Goal: Task Accomplishment & Management: Manage account settings

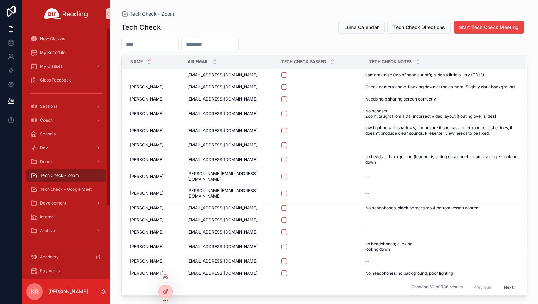
drag, startPoint x: 166, startPoint y: 274, endPoint x: 169, endPoint y: 271, distance: 3.9
click at [166, 274] on icon at bounding box center [166, 277] width 6 height 6
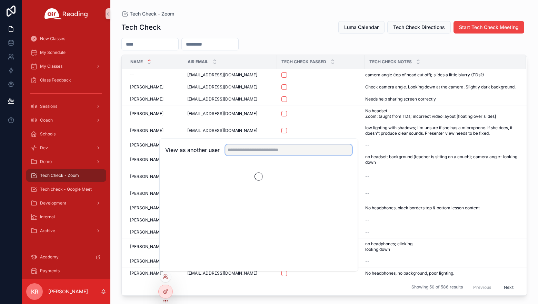
click at [255, 152] on input "text" at bounding box center [288, 149] width 127 height 11
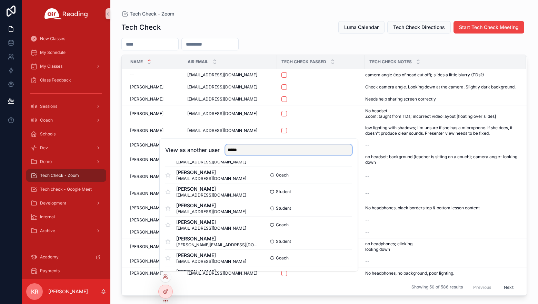
scroll to position [310, 0]
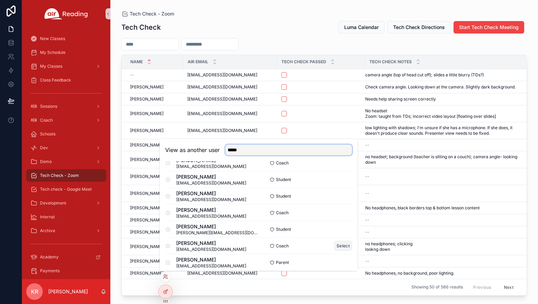
type input "*****"
click at [334, 245] on button "Select" at bounding box center [343, 245] width 18 height 10
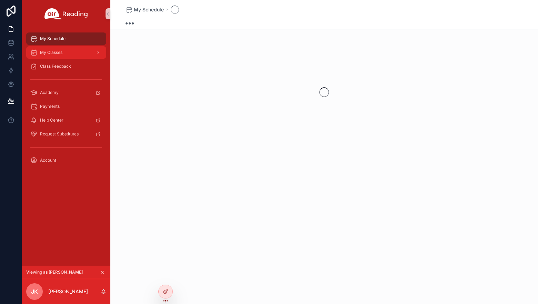
click at [73, 56] on div "My Classes" at bounding box center [66, 52] width 72 height 11
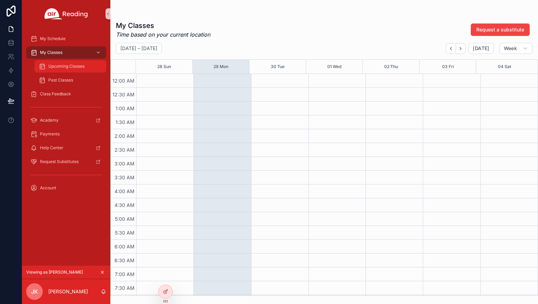
click at [68, 68] on span "Upcoming Classes" at bounding box center [66, 66] width 36 height 6
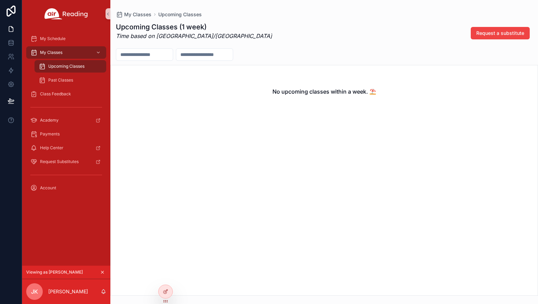
click at [102, 271] on icon "scrollable content" at bounding box center [102, 272] width 2 height 2
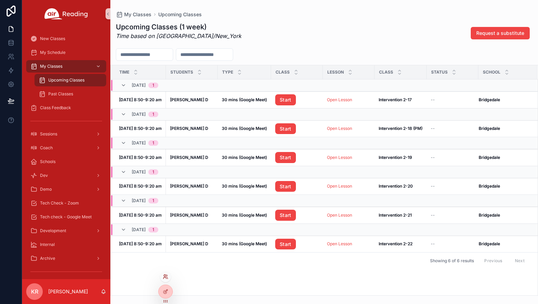
click at [166, 277] on icon at bounding box center [166, 277] width 6 height 6
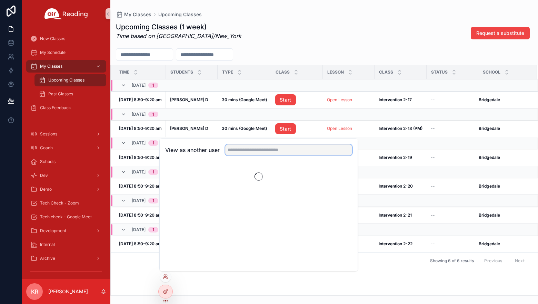
drag, startPoint x: 235, startPoint y: 152, endPoint x: 261, endPoint y: 150, distance: 26.3
click at [235, 152] on input "text" at bounding box center [288, 149] width 127 height 11
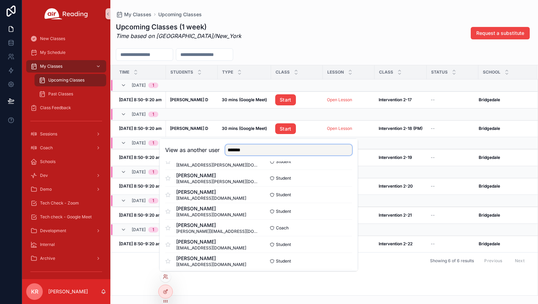
scroll to position [379, 0]
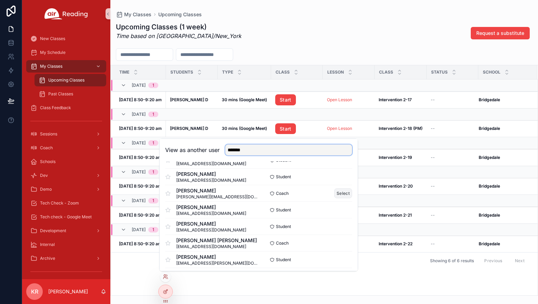
type input "*******"
click at [339, 193] on button "Select" at bounding box center [343, 193] width 18 height 10
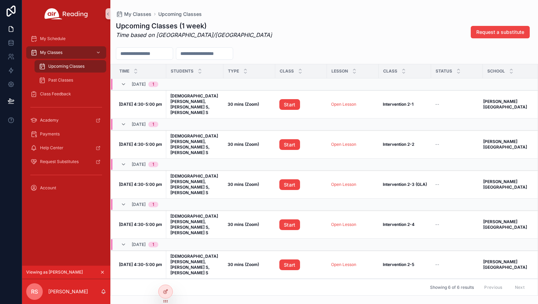
click at [102, 272] on icon "scrollable content" at bounding box center [102, 271] width 5 height 5
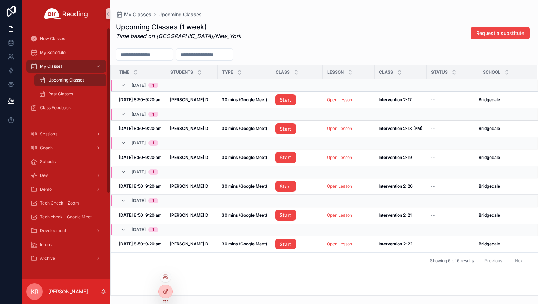
click at [168, 276] on div at bounding box center [165, 276] width 11 height 11
click at [166, 275] on icon at bounding box center [165, 275] width 2 height 2
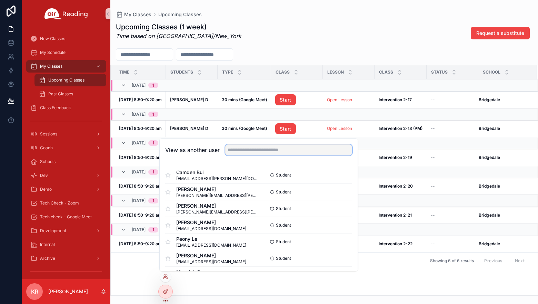
click at [267, 146] on input "text" at bounding box center [288, 149] width 127 height 11
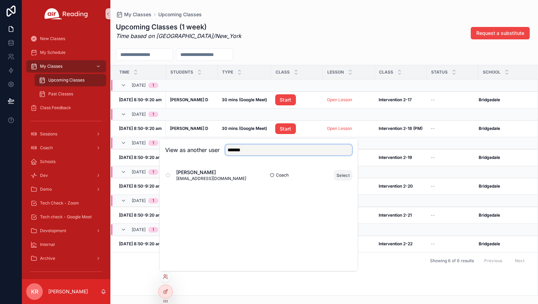
type input "*******"
click at [343, 174] on button "Select" at bounding box center [343, 175] width 18 height 10
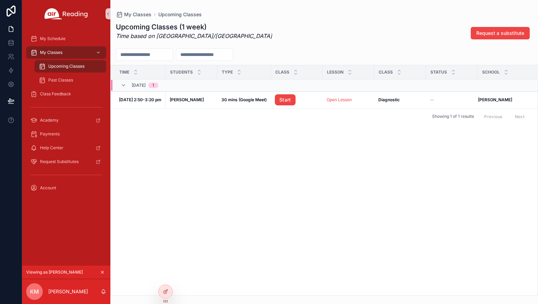
click at [103, 270] on icon "scrollable content" at bounding box center [102, 271] width 5 height 5
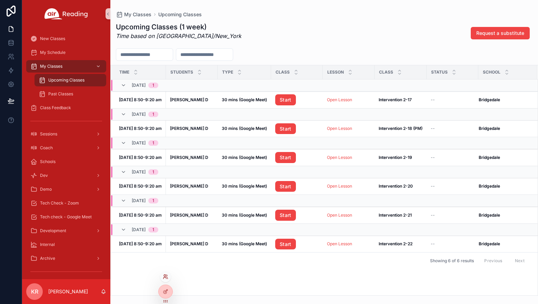
click at [164, 277] on icon at bounding box center [166, 277] width 6 height 6
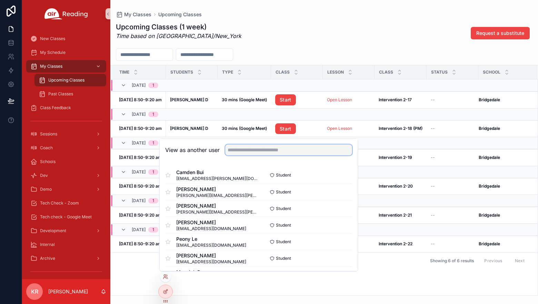
click at [246, 152] on input "text" at bounding box center [288, 149] width 127 height 11
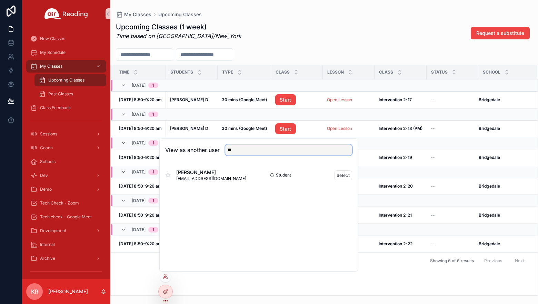
type input "*"
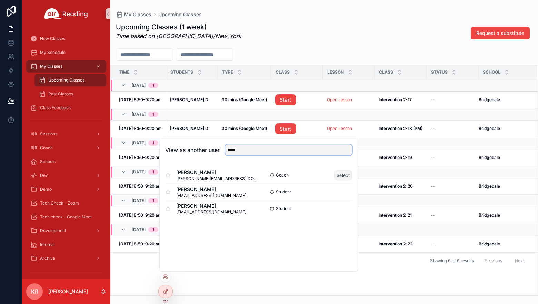
type input "****"
click at [348, 174] on button "Select" at bounding box center [343, 175] width 18 height 10
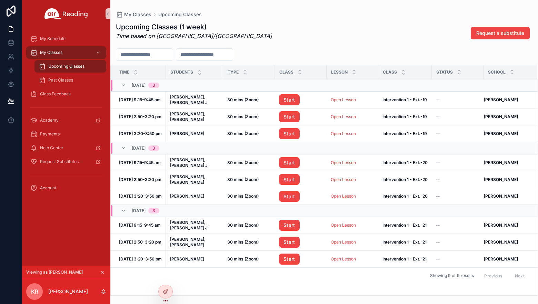
click at [103, 273] on icon "scrollable content" at bounding box center [102, 271] width 5 height 5
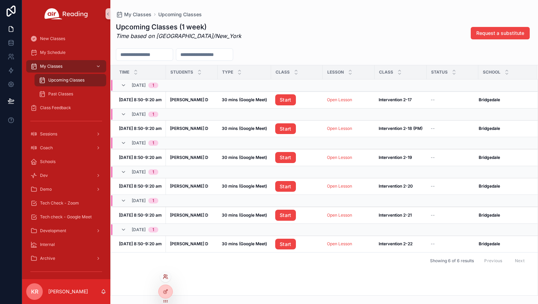
click at [167, 275] on icon at bounding box center [166, 277] width 6 height 6
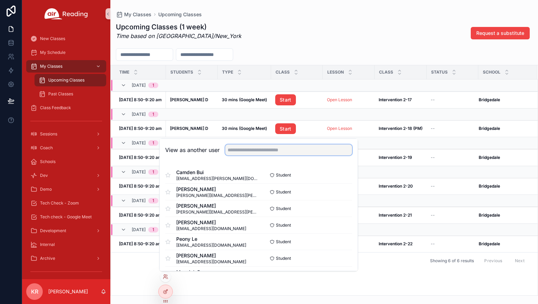
click at [246, 152] on input "text" at bounding box center [288, 149] width 127 height 11
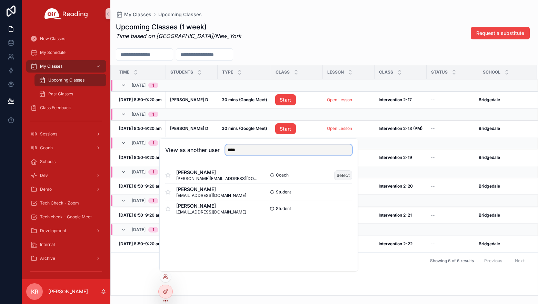
type input "****"
click at [338, 175] on button "Select" at bounding box center [343, 175] width 18 height 10
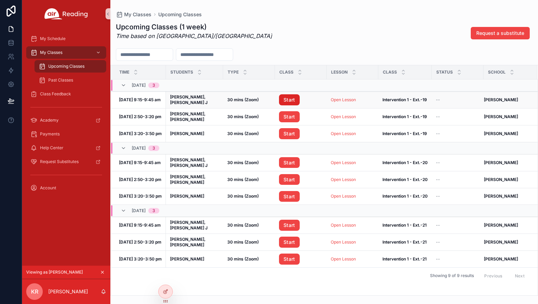
click at [283, 99] on link "Start" at bounding box center [289, 99] width 21 height 11
click at [167, 275] on icon at bounding box center [166, 277] width 6 height 6
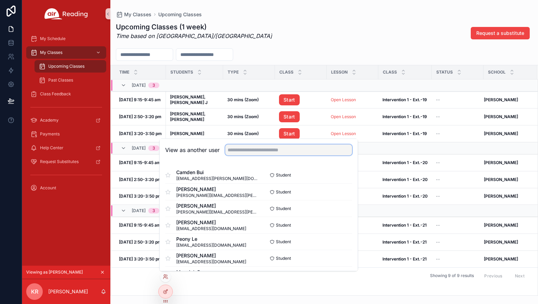
click at [243, 148] on input "text" at bounding box center [288, 149] width 127 height 11
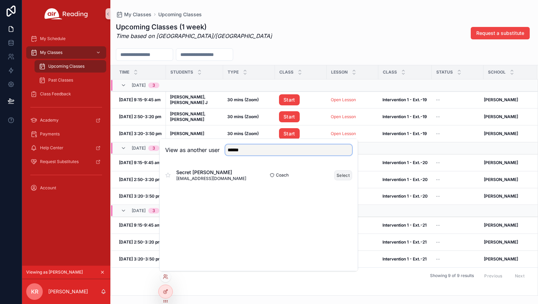
type input "******"
click at [342, 174] on button "Select" at bounding box center [343, 175] width 18 height 10
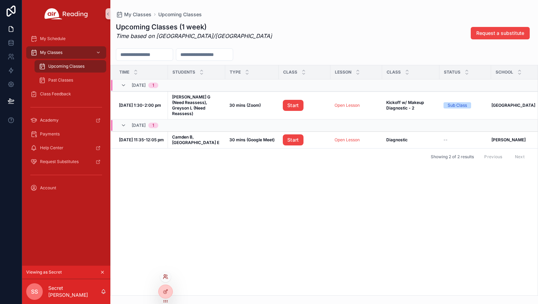
click at [163, 278] on icon at bounding box center [166, 277] width 6 height 6
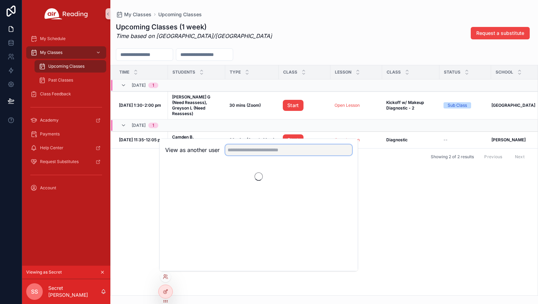
click at [245, 152] on input "text" at bounding box center [288, 149] width 127 height 11
type input "********"
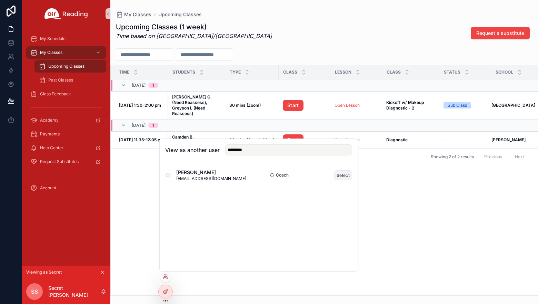
click at [348, 174] on button "Select" at bounding box center [343, 175] width 18 height 10
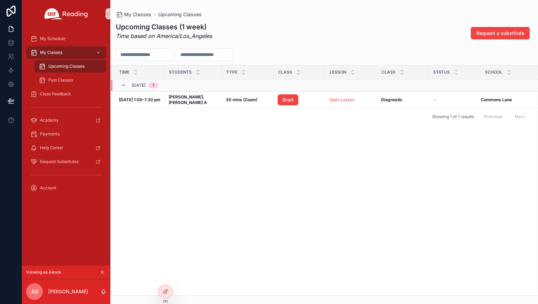
drag, startPoint x: 358, startPoint y: 188, endPoint x: 354, endPoint y: 186, distance: 3.9
click at [358, 188] on div "Time Students Type Class Lesson Class Status School [DATE] 1 [DATE] 1:00-1:30 p…" at bounding box center [324, 180] width 427 height 230
click at [279, 101] on link "Start" at bounding box center [288, 99] width 21 height 11
click at [102, 270] on icon "scrollable content" at bounding box center [102, 271] width 5 height 5
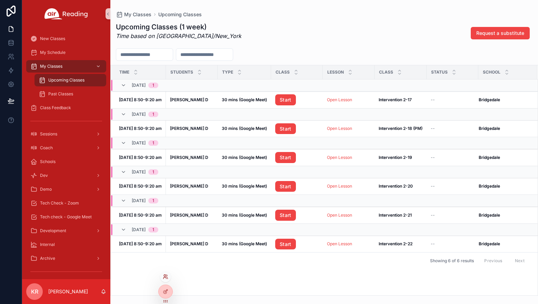
click at [166, 278] on icon at bounding box center [166, 277] width 6 height 6
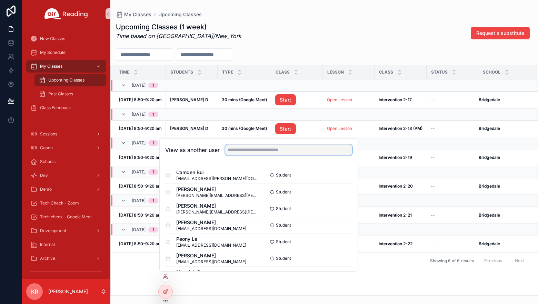
click at [258, 152] on input "text" at bounding box center [288, 149] width 127 height 11
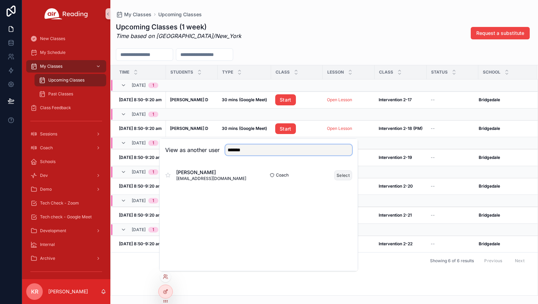
type input "*******"
click at [340, 177] on button "Select" at bounding box center [343, 175] width 18 height 10
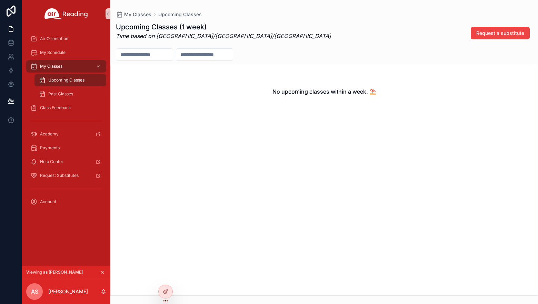
click at [102, 271] on icon "scrollable content" at bounding box center [102, 271] width 5 height 5
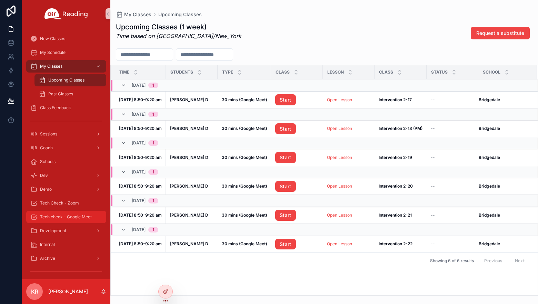
click at [73, 218] on span "Tech check - Google Meet" at bounding box center [66, 217] width 52 height 6
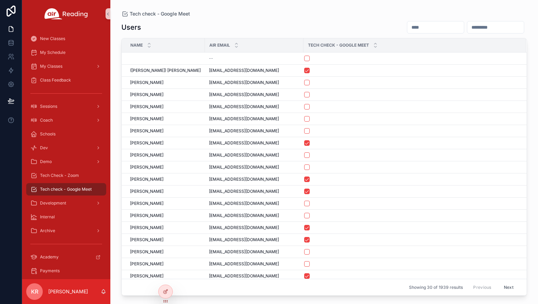
click at [416, 27] on input "scrollable content" at bounding box center [435, 27] width 57 height 10
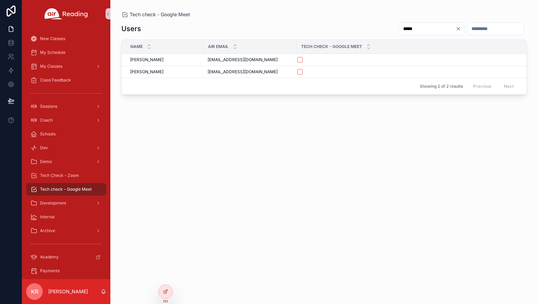
type input "*****"
click at [456, 28] on icon "Clear" at bounding box center [459, 29] width 6 height 6
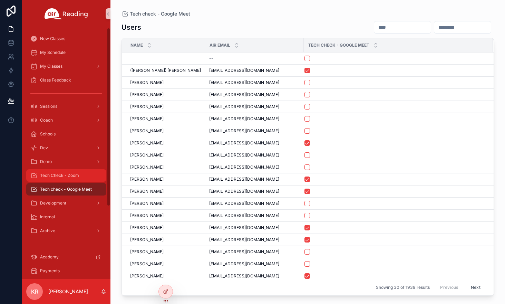
click at [62, 176] on span "Tech Check - Zoom" at bounding box center [59, 175] width 39 height 6
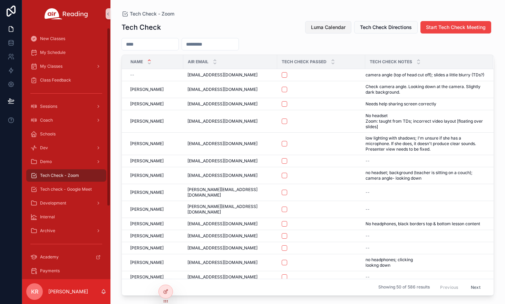
click at [320, 28] on span "Luma Calendar" at bounding box center [328, 27] width 34 height 7
click at [65, 123] on div "Coach" at bounding box center [66, 120] width 72 height 11
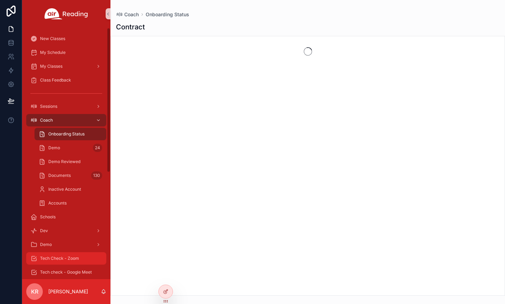
click at [66, 260] on span "Tech Check - Zoom" at bounding box center [59, 258] width 39 height 6
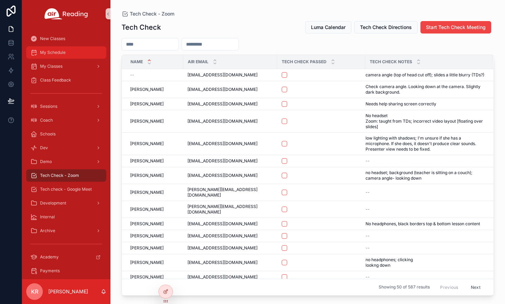
click at [54, 51] on span "My Schedule" at bounding box center [53, 53] width 26 height 6
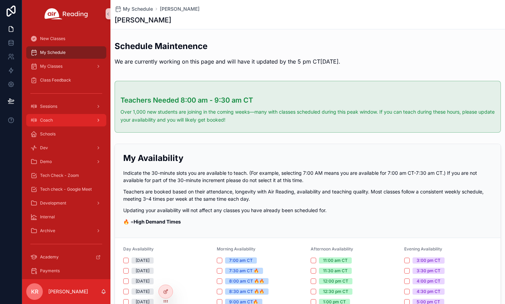
click at [67, 119] on div "Coach" at bounding box center [66, 120] width 72 height 11
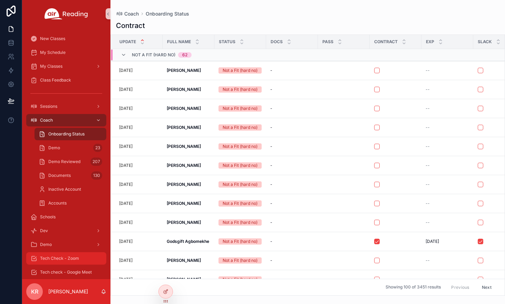
click at [72, 260] on span "Tech Check - Zoom" at bounding box center [59, 258] width 39 height 6
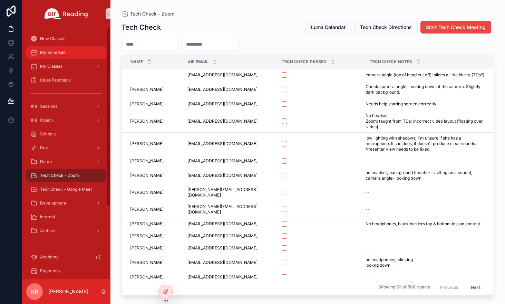
click at [66, 54] on div "My Schedule" at bounding box center [66, 52] width 72 height 11
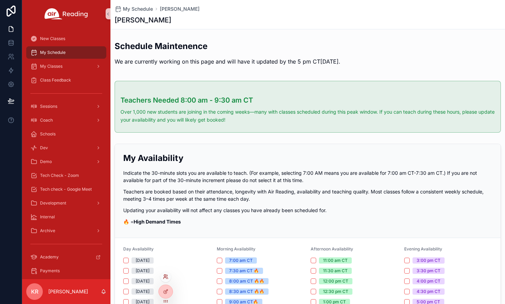
click at [164, 277] on icon at bounding box center [166, 277] width 6 height 6
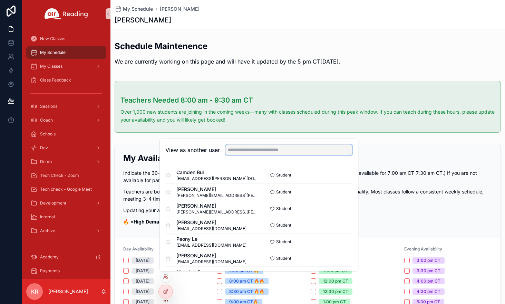
click at [254, 150] on input "text" at bounding box center [288, 149] width 127 height 11
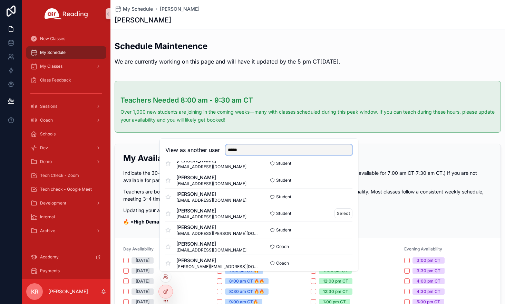
scroll to position [18, 0]
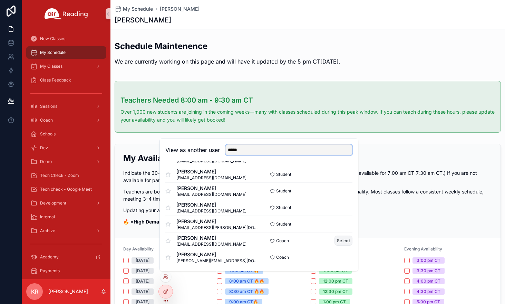
type input "*****"
click at [338, 240] on button "Select" at bounding box center [343, 240] width 18 height 10
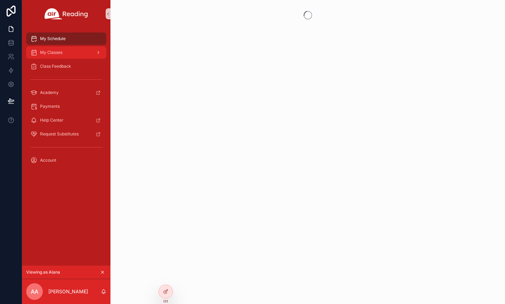
click at [73, 55] on div "My Classes" at bounding box center [66, 52] width 72 height 11
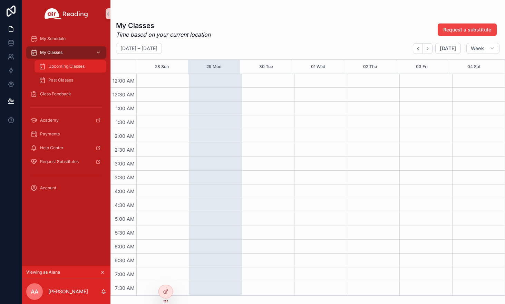
click at [75, 61] on div "Upcoming Classes" at bounding box center [70, 66] width 63 height 11
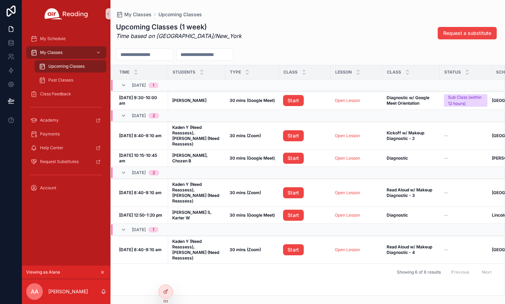
click at [102, 270] on icon "scrollable content" at bounding box center [102, 271] width 5 height 5
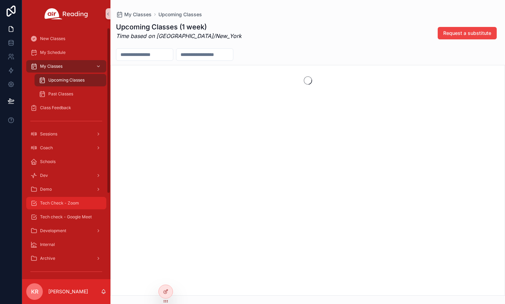
click at [69, 201] on span "Tech Check - Zoom" at bounding box center [59, 203] width 39 height 6
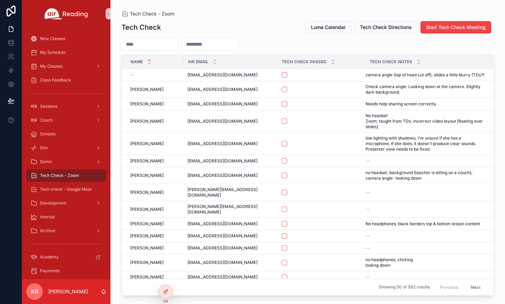
click at [148, 44] on input "scrollable content" at bounding box center [150, 44] width 57 height 10
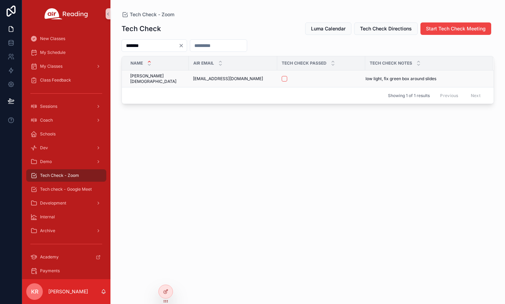
type input "*******"
click at [281, 77] on button "scrollable content" at bounding box center [284, 79] width 6 height 6
click at [77, 188] on span "Tech check - Google Meet" at bounding box center [66, 189] width 52 height 6
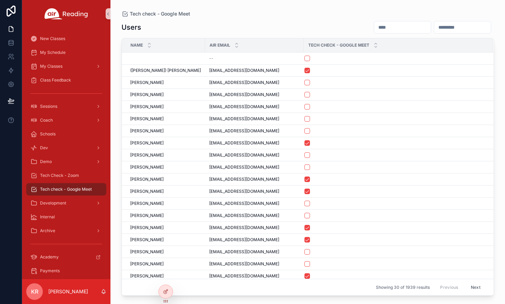
click at [374, 27] on input "scrollable content" at bounding box center [402, 27] width 57 height 10
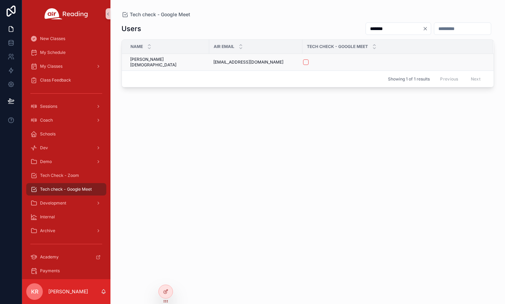
type input "*******"
click at [303, 61] on button "scrollable content" at bounding box center [306, 62] width 6 height 6
click at [68, 175] on span "Tech Check - Zoom" at bounding box center [59, 175] width 39 height 6
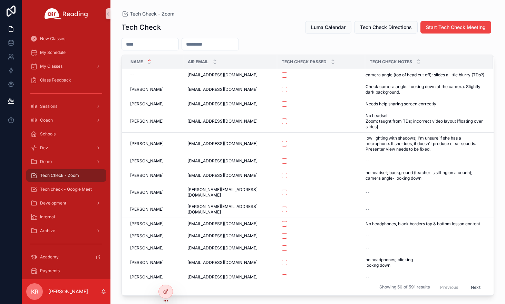
click at [157, 45] on input "scrollable content" at bounding box center [150, 44] width 57 height 10
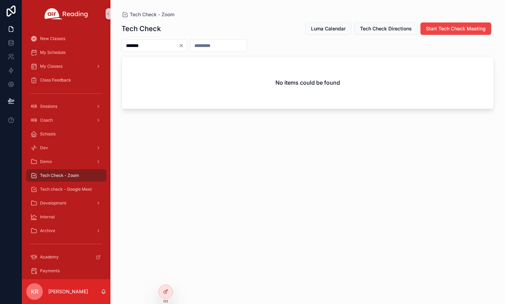
type input "*******"
click at [184, 44] on icon "Clear" at bounding box center [181, 46] width 6 height 6
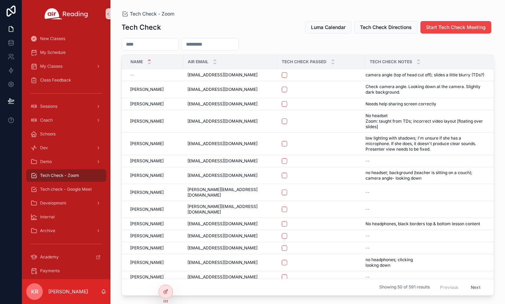
click at [176, 46] on input "scrollable content" at bounding box center [150, 44] width 57 height 10
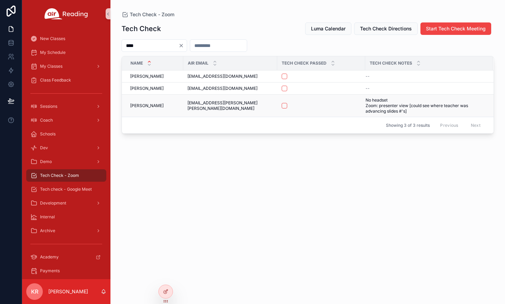
type input "****"
click at [281, 106] on button "scrollable content" at bounding box center [284, 106] width 6 height 6
click at [68, 188] on span "Tech check - Google Meet" at bounding box center [66, 189] width 52 height 6
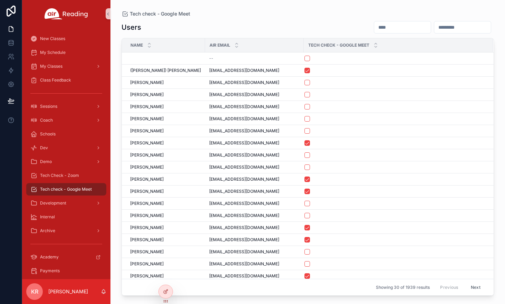
click at [374, 30] on input "scrollable content" at bounding box center [402, 27] width 57 height 10
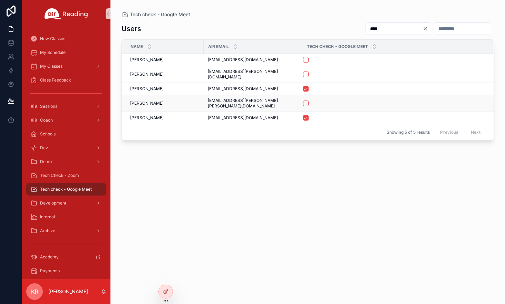
type input "****"
click at [303, 100] on button "scrollable content" at bounding box center [306, 103] width 6 height 6
click at [70, 177] on span "Tech Check - Zoom" at bounding box center [59, 175] width 39 height 6
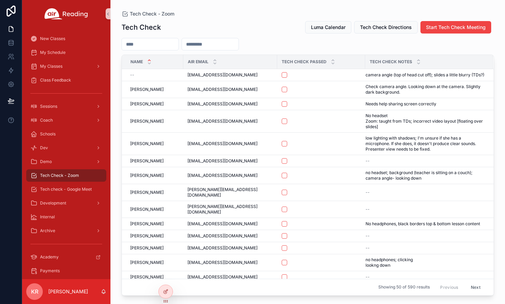
click at [173, 46] on input "scrollable content" at bounding box center [150, 44] width 57 height 10
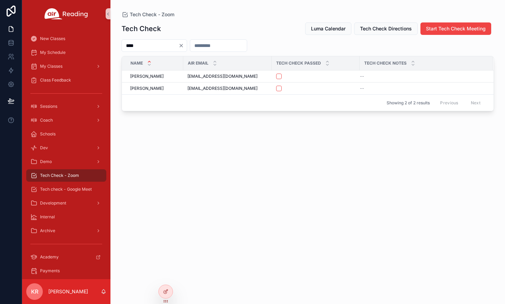
type input "****"
click at [184, 44] on icon "Clear" at bounding box center [181, 46] width 6 height 6
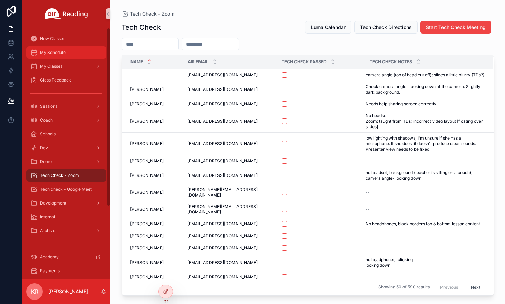
click at [58, 55] on div "My Schedule" at bounding box center [66, 52] width 72 height 11
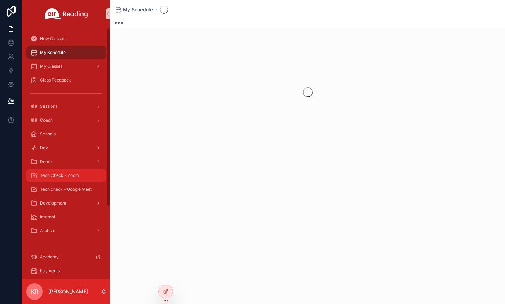
click at [75, 176] on span "Tech Check - Zoom" at bounding box center [59, 175] width 39 height 6
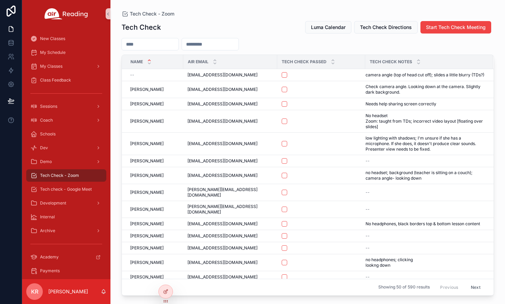
click at [163, 42] on input "scrollable content" at bounding box center [150, 44] width 57 height 10
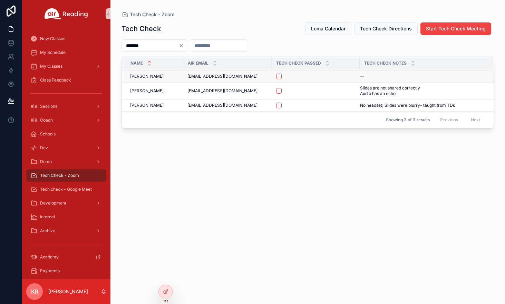
type input "*******"
click at [278, 77] on button "scrollable content" at bounding box center [279, 76] width 6 height 6
click at [69, 188] on span "Tech check - Google Meet" at bounding box center [66, 189] width 52 height 6
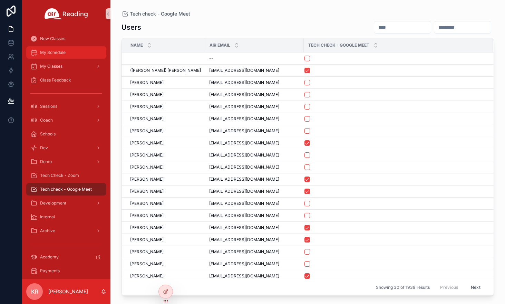
click at [56, 56] on div "My Schedule" at bounding box center [66, 52] width 72 height 11
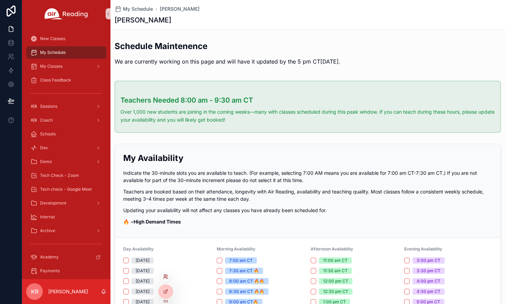
click at [164, 277] on icon at bounding box center [165, 277] width 3 height 1
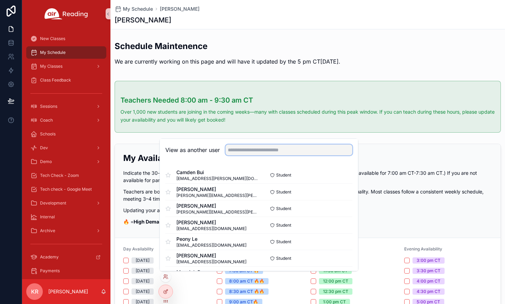
click at [231, 151] on input "text" at bounding box center [288, 149] width 127 height 11
type input "*******"
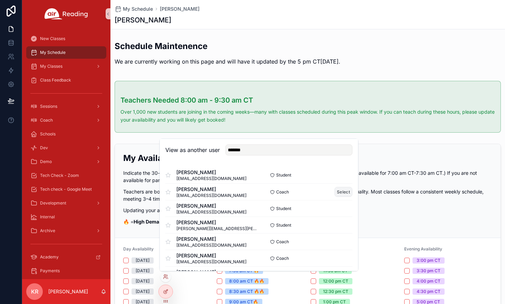
click at [336, 191] on button "Select" at bounding box center [343, 192] width 18 height 10
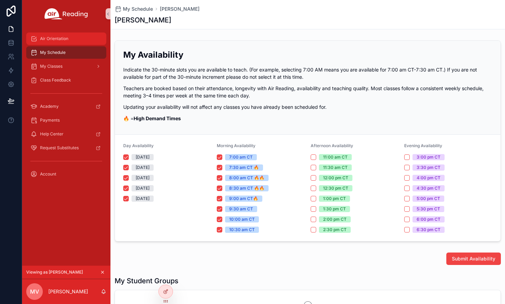
click at [60, 41] on div "Air Orientation" at bounding box center [66, 38] width 72 height 11
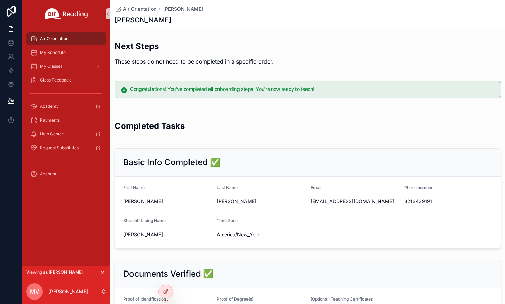
click at [102, 272] on icon "scrollable content" at bounding box center [102, 272] width 2 height 2
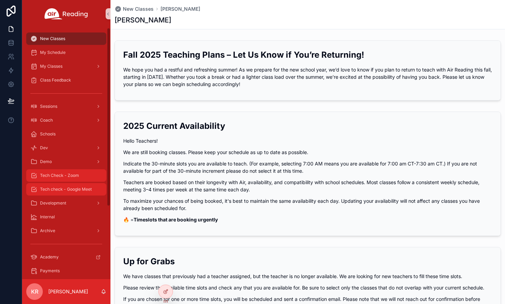
drag, startPoint x: 76, startPoint y: 187, endPoint x: 91, endPoint y: 181, distance: 16.6
click at [76, 187] on span "Tech check - Google Meet" at bounding box center [66, 189] width 52 height 6
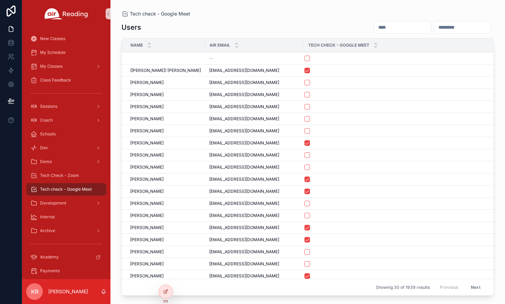
click at [374, 28] on input "scrollable content" at bounding box center [402, 27] width 57 height 10
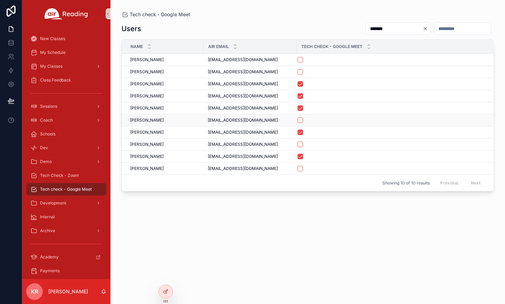
type input "*******"
click at [302, 119] on button "scrollable content" at bounding box center [300, 120] width 6 height 6
click at [65, 177] on span "Tech Check - Zoom" at bounding box center [59, 175] width 39 height 6
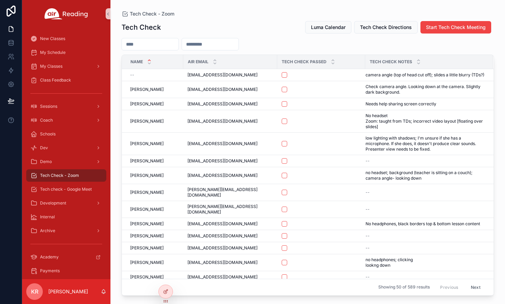
click at [161, 42] on input "scrollable content" at bounding box center [150, 44] width 57 height 10
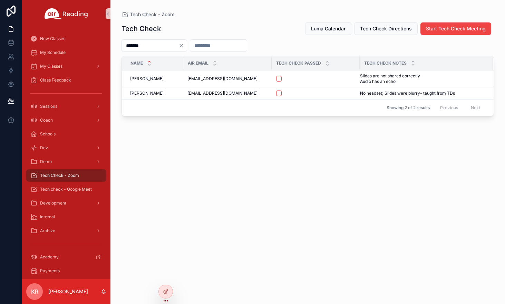
type input "*******"
click at [184, 45] on icon "Clear" at bounding box center [181, 46] width 6 height 6
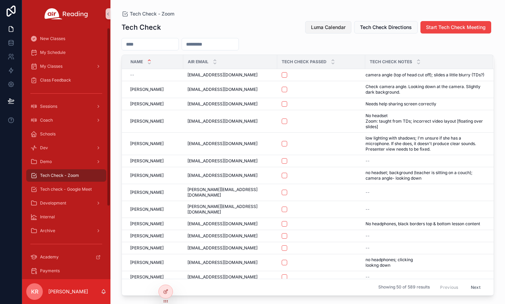
click at [329, 28] on span "Luma Calendar" at bounding box center [328, 27] width 34 height 7
click at [167, 276] on icon at bounding box center [167, 275] width 1 height 2
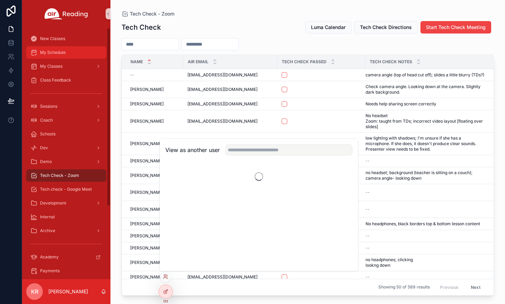
click at [49, 54] on span "My Schedule" at bounding box center [53, 53] width 26 height 6
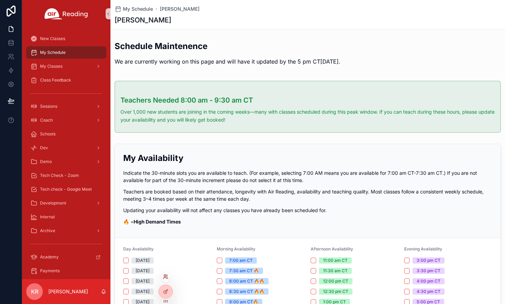
click at [166, 278] on icon at bounding box center [166, 277] width 6 height 6
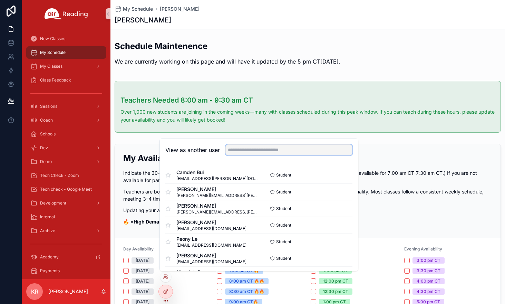
click at [275, 151] on input "text" at bounding box center [288, 149] width 127 height 11
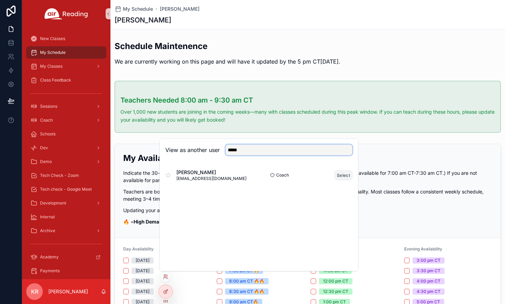
type input "*****"
click at [345, 176] on button "Select" at bounding box center [343, 175] width 18 height 10
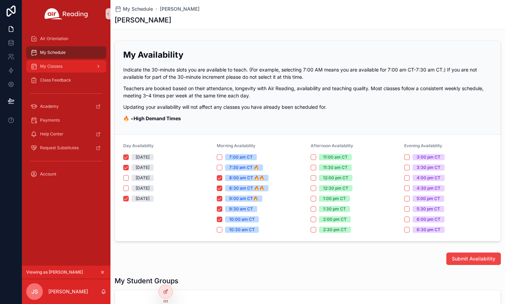
click at [61, 71] on div "My Classes" at bounding box center [66, 66] width 72 height 11
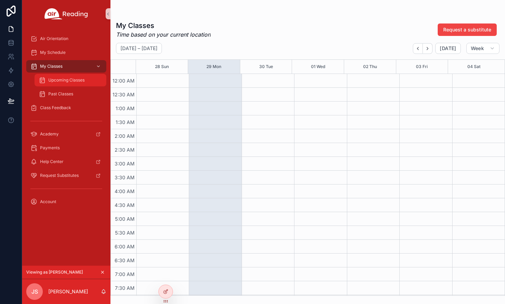
click at [60, 79] on span "Upcoming Classes" at bounding box center [66, 80] width 36 height 6
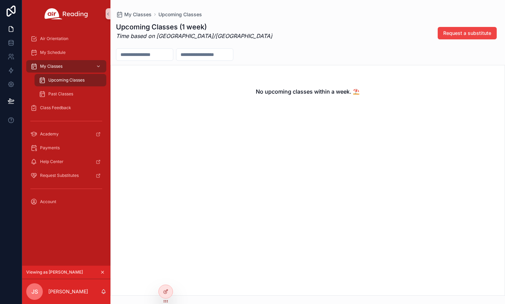
click at [103, 271] on icon "scrollable content" at bounding box center [102, 271] width 5 height 5
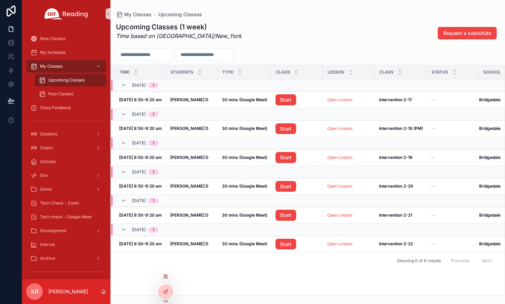
click at [167, 277] on icon at bounding box center [166, 277] width 6 height 6
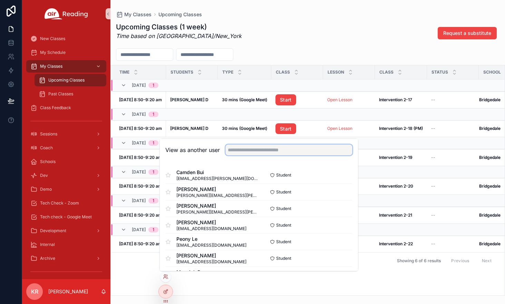
click at [268, 150] on input "text" at bounding box center [288, 149] width 127 height 11
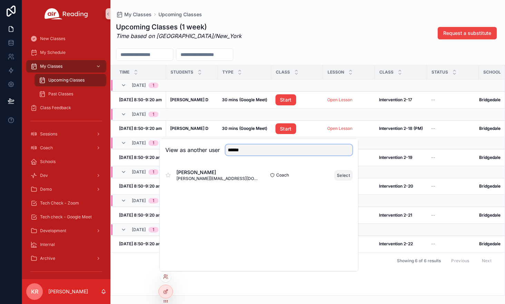
type input "******"
click at [339, 175] on button "Select" at bounding box center [343, 175] width 18 height 10
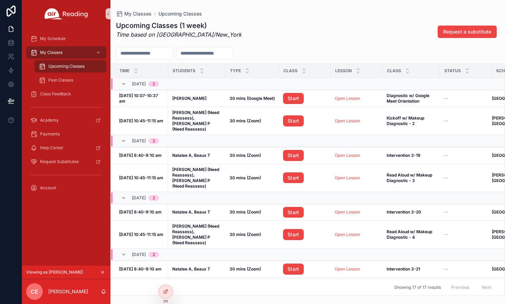
click at [76, 67] on span "Upcoming Classes" at bounding box center [66, 66] width 36 height 6
click at [53, 50] on span "My Classes" at bounding box center [51, 53] width 22 height 6
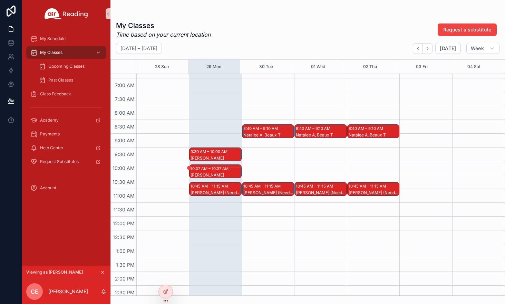
scroll to position [207, 0]
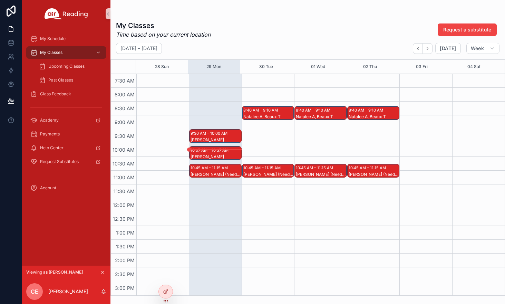
click at [200, 151] on div "10:07 AM – 10:37 AM" at bounding box center [210, 150] width 40 height 7
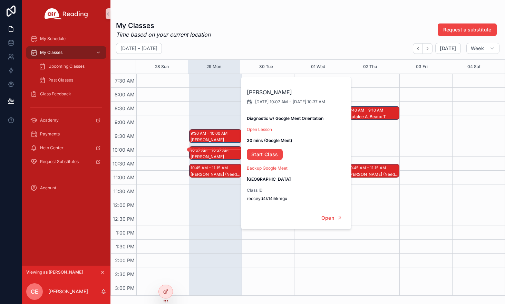
click at [209, 119] on div "9:30 AM – 10:00 AM ATHENA H 10:07 AM – 10:37 AM NAYELI G 10:45 AM – 11:15 AM Ka…" at bounding box center [215, 198] width 52 height 662
click at [211, 134] on div "9:30 AM – 10:00 AM" at bounding box center [209, 133] width 39 height 7
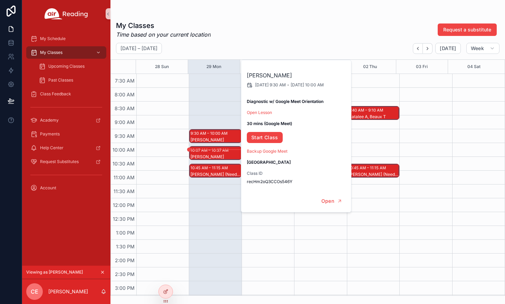
click at [205, 118] on div "9:30 AM – 10:00 AM ATHENA H 10:07 AM – 10:37 AM NAYELI G 10:45 AM – 11:15 AM Ka…" at bounding box center [215, 198] width 52 height 662
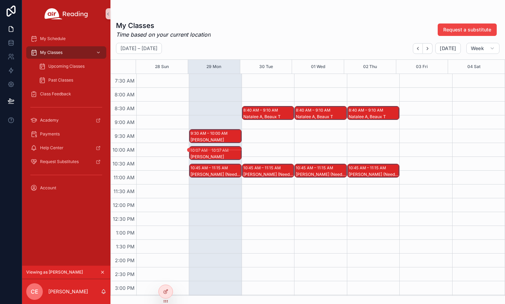
click at [217, 170] on div "10:45 AM – 11:15 AM" at bounding box center [209, 167] width 39 height 7
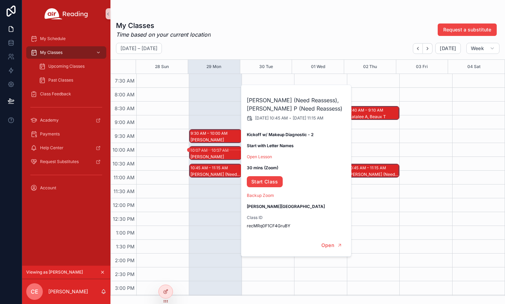
click at [185, 212] on div "scrollable content" at bounding box center [162, 198] width 52 height 662
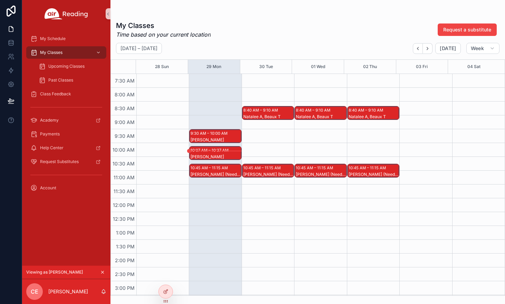
click at [215, 154] on div "NAYELI G" at bounding box center [215, 157] width 50 height 6
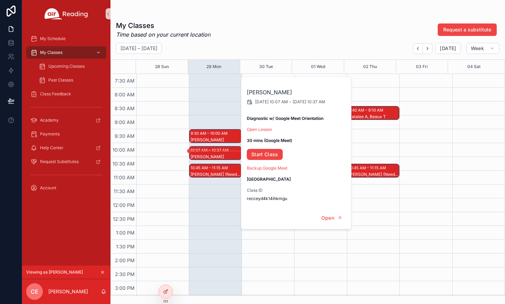
click at [208, 205] on div "9:30 AM – 10:00 AM ATHENA H 10:07 AM – 10:37 AM NAYELI G 10:45 AM – 11:15 AM Ka…" at bounding box center [215, 198] width 52 height 662
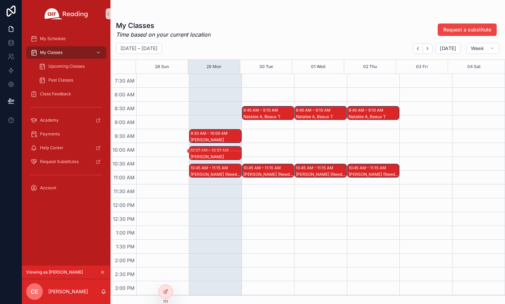
click at [102, 270] on icon "scrollable content" at bounding box center [102, 271] width 5 height 5
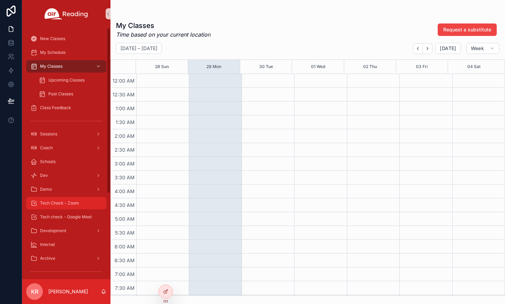
click at [63, 203] on span "Tech Check - Zoom" at bounding box center [59, 203] width 39 height 6
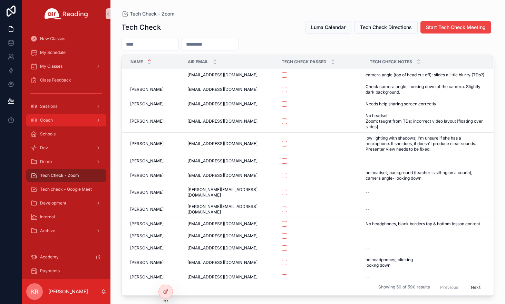
click at [53, 121] on div "Coach" at bounding box center [66, 120] width 72 height 11
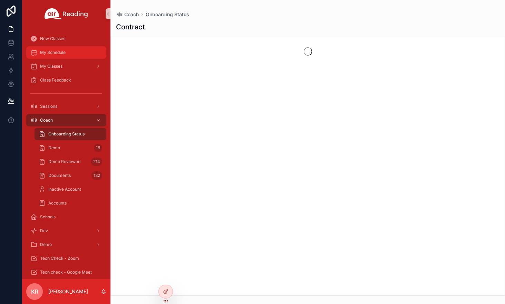
click at [62, 56] on div "My Schedule" at bounding box center [66, 52] width 72 height 11
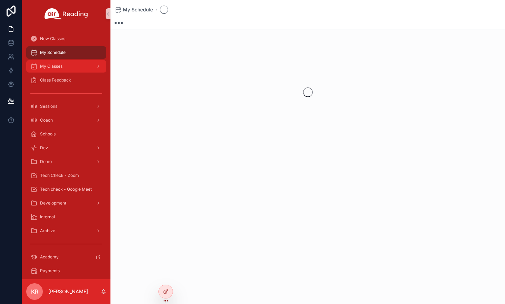
click at [60, 66] on span "My Classes" at bounding box center [51, 66] width 22 height 6
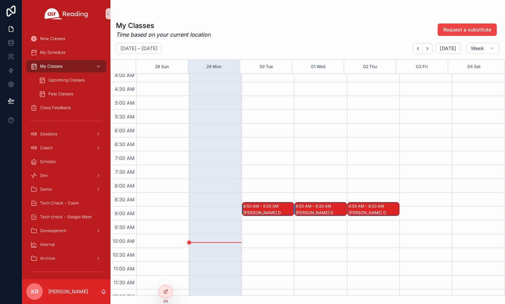
scroll to position [103, 0]
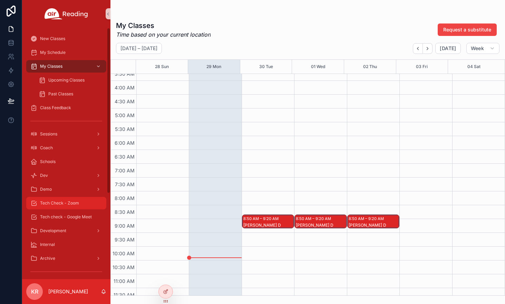
click at [66, 202] on span "Tech Check - Zoom" at bounding box center [59, 203] width 39 height 6
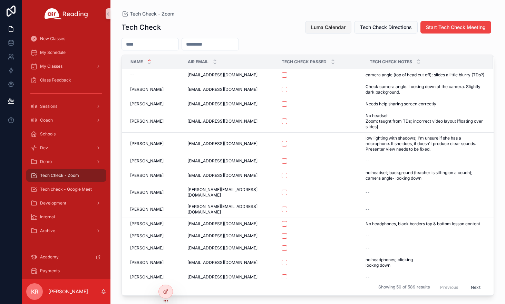
click at [322, 24] on span "Luma Calendar" at bounding box center [328, 27] width 34 height 7
click at [171, 44] on input "scrollable content" at bounding box center [150, 44] width 57 height 10
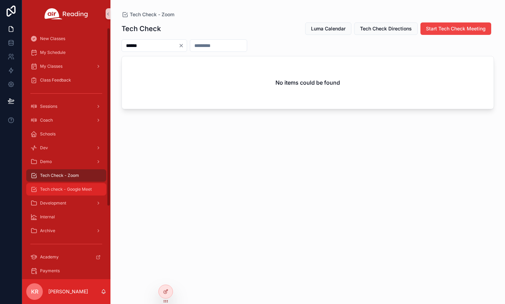
type input "******"
click at [81, 187] on span "Tech check - Google Meet" at bounding box center [66, 189] width 52 height 6
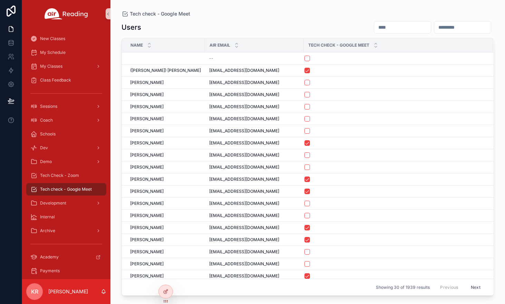
click at [374, 24] on input "scrollable content" at bounding box center [402, 27] width 57 height 10
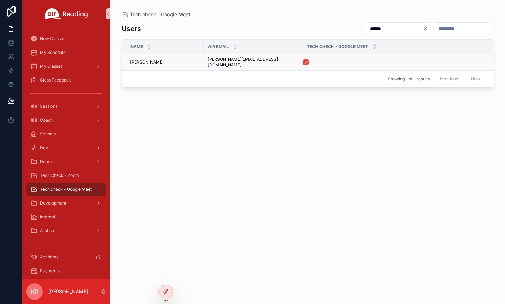
type input "******"
drag, startPoint x: 265, startPoint y: 60, endPoint x: 208, endPoint y: 64, distance: 56.7
click at [208, 64] on td "brianne.gentry83@gmail.com brianne.gentry83@gmail.com" at bounding box center [253, 62] width 99 height 17
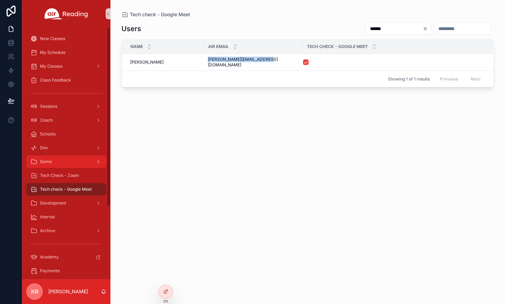
copy span "brianne.gentry83@gmail.com"
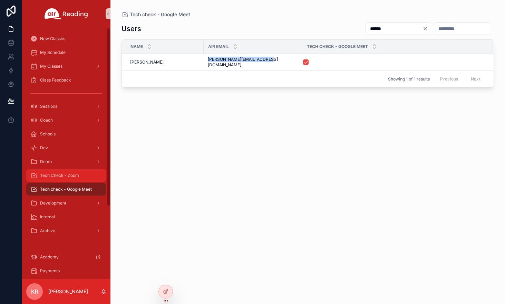
click at [73, 173] on span "Tech Check - Zoom" at bounding box center [59, 175] width 39 height 6
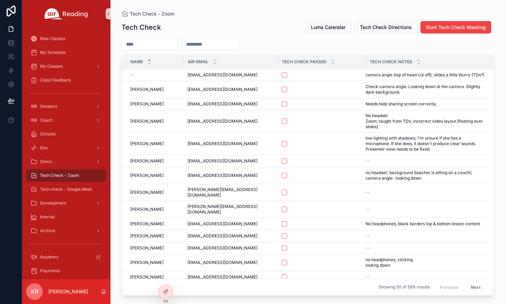
click at [227, 44] on input "scrollable content" at bounding box center [210, 44] width 57 height 10
paste input "**********"
type input "**********"
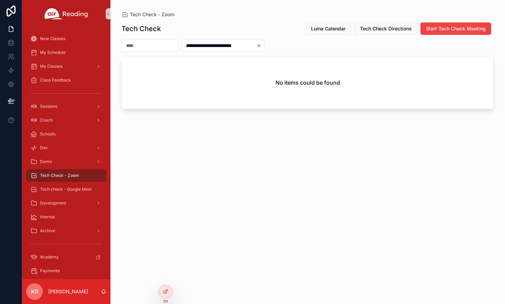
click at [261, 47] on icon "Clear" at bounding box center [259, 46] width 6 height 6
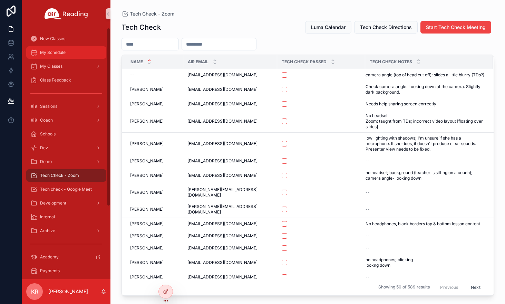
click at [65, 57] on div "My Schedule" at bounding box center [66, 52] width 72 height 11
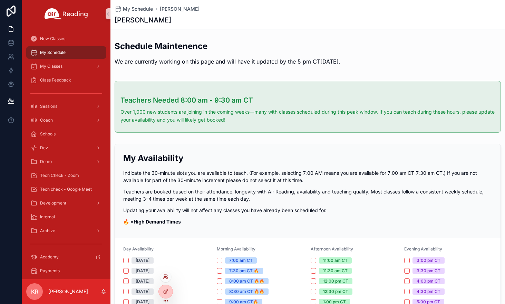
click at [165, 276] on icon at bounding box center [166, 277] width 6 height 6
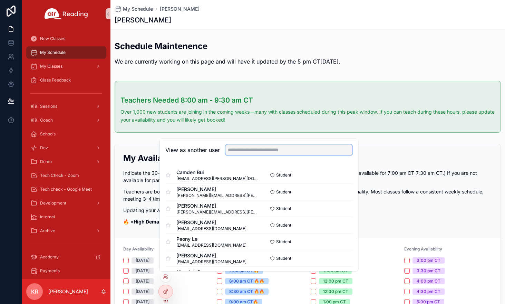
drag, startPoint x: 287, startPoint y: 149, endPoint x: 285, endPoint y: 146, distance: 4.7
click at [287, 149] on input "text" at bounding box center [288, 149] width 127 height 11
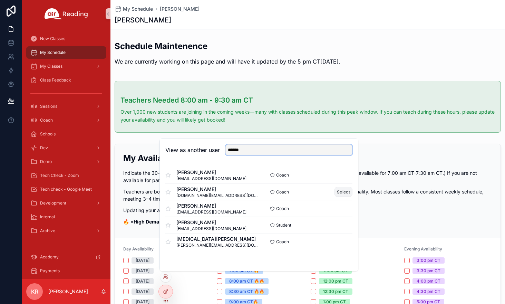
type input "******"
click at [342, 191] on button "Select" at bounding box center [343, 192] width 18 height 10
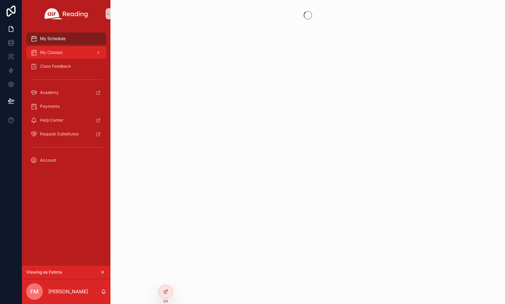
click at [59, 54] on span "My Classes" at bounding box center [51, 53] width 22 height 6
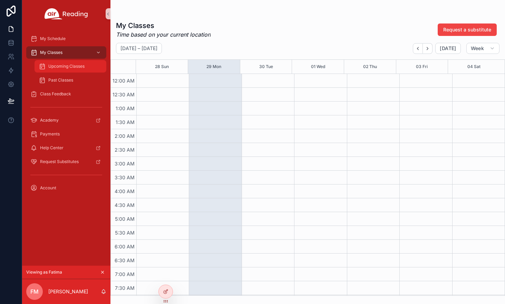
click at [66, 66] on span "Upcoming Classes" at bounding box center [66, 66] width 36 height 6
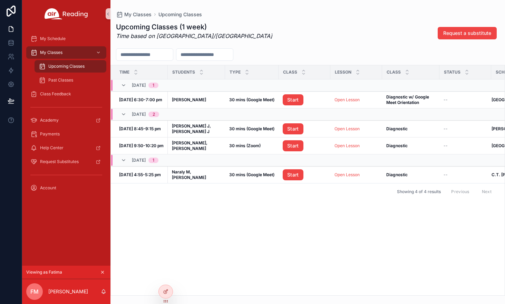
click at [104, 271] on icon "scrollable content" at bounding box center [102, 271] width 5 height 5
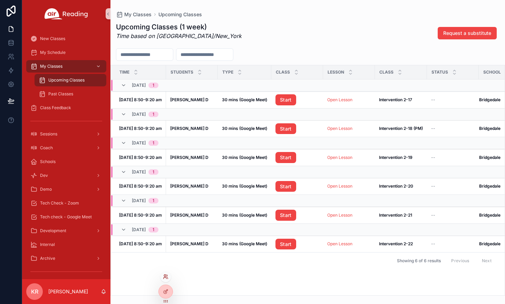
click at [166, 278] on icon at bounding box center [166, 277] width 6 height 6
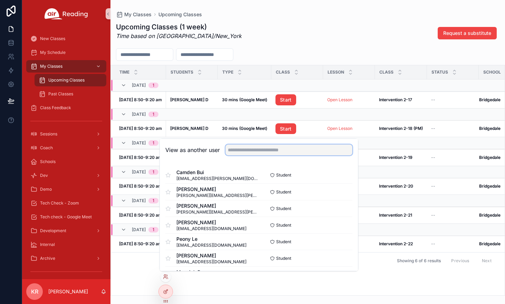
click at [261, 150] on input "text" at bounding box center [288, 149] width 127 height 11
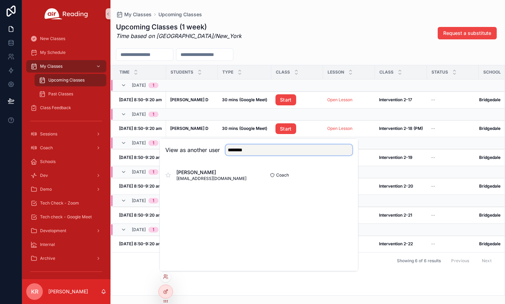
type input "********"
click at [340, 175] on button "Select" at bounding box center [343, 175] width 18 height 10
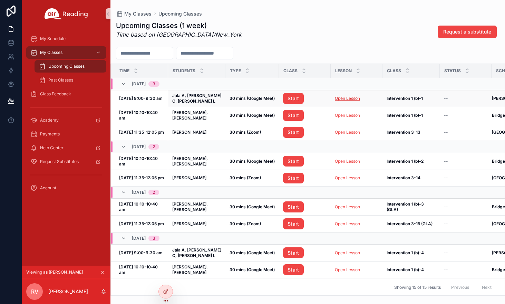
click at [348, 100] on link "Open Lesson" at bounding box center [347, 98] width 25 height 5
click at [312, 38] on div "Upcoming Classes (1 week) Time based on America/New_York Request a substitute" at bounding box center [307, 32] width 383 height 22
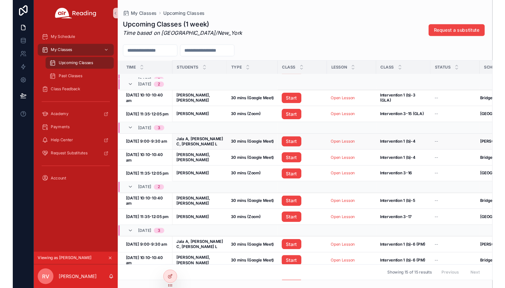
scroll to position [128, 0]
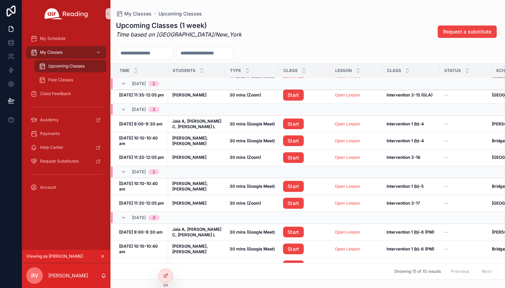
click at [103, 255] on icon "scrollable content" at bounding box center [102, 256] width 5 height 5
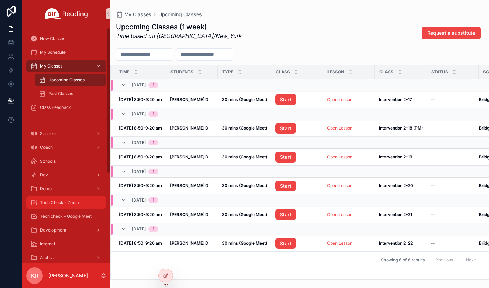
click at [71, 202] on span "Tech Check - Zoom" at bounding box center [59, 203] width 39 height 6
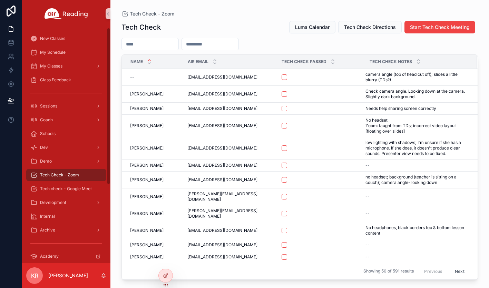
click at [178, 42] on input "scrollable content" at bounding box center [150, 44] width 57 height 10
click at [176, 43] on input "scrollable content" at bounding box center [150, 44] width 57 height 10
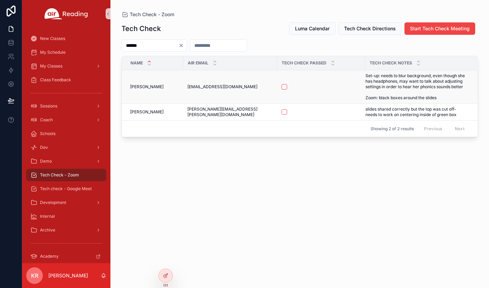
type input "******"
click at [281, 88] on button "scrollable content" at bounding box center [284, 87] width 6 height 6
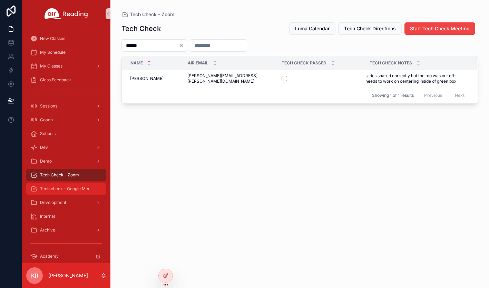
click at [77, 191] on span "Tech check - Google Meet" at bounding box center [66, 189] width 52 height 6
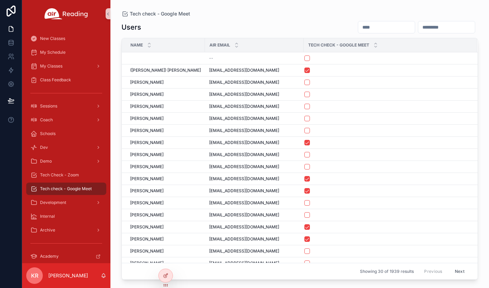
click at [358, 29] on input "scrollable content" at bounding box center [386, 27] width 57 height 10
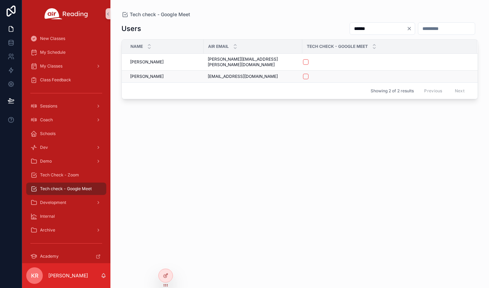
type input "******"
click at [303, 74] on button "scrollable content" at bounding box center [306, 77] width 6 height 6
click at [60, 53] on span "My Schedule" at bounding box center [53, 53] width 26 height 6
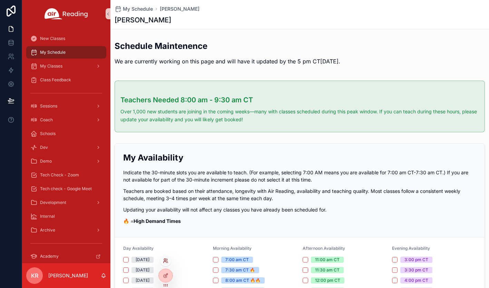
click at [165, 263] on icon at bounding box center [166, 261] width 6 height 6
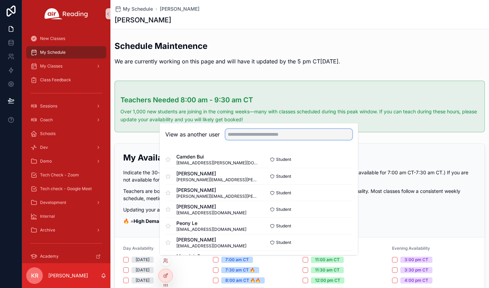
click at [265, 138] on input "text" at bounding box center [288, 134] width 127 height 11
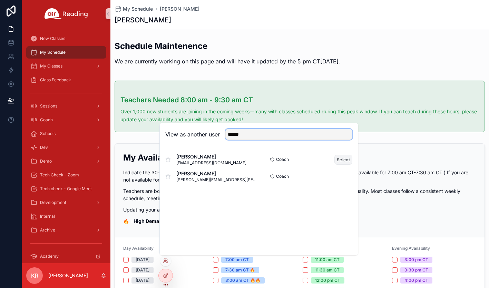
type input "******"
click at [339, 159] on button "Select" at bounding box center [343, 160] width 18 height 10
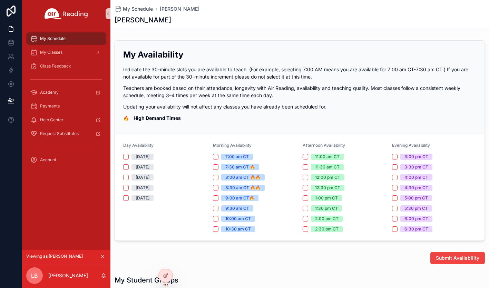
click at [101, 255] on icon "scrollable content" at bounding box center [102, 256] width 5 height 5
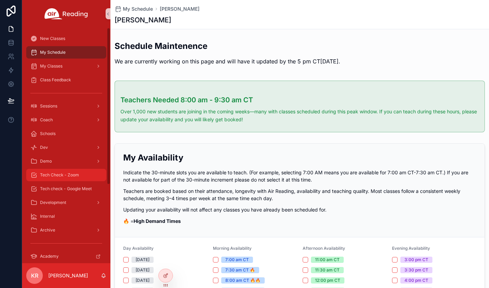
click at [66, 171] on div "Tech Check - Zoom" at bounding box center [66, 175] width 72 height 11
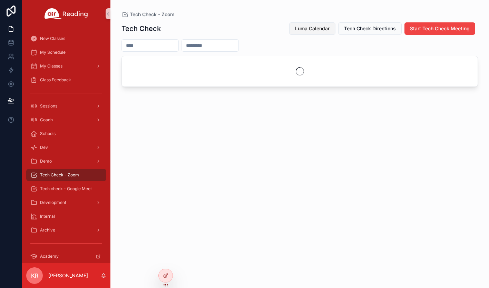
click at [317, 23] on button "Luma Calendar" at bounding box center [312, 28] width 46 height 12
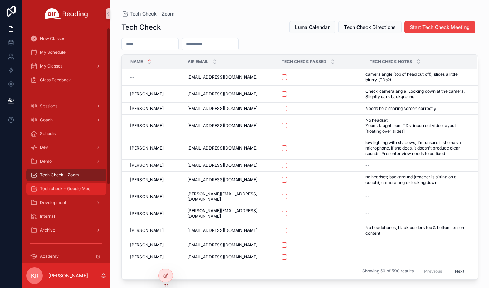
click at [63, 188] on span "Tech check - Google Meet" at bounding box center [66, 189] width 52 height 6
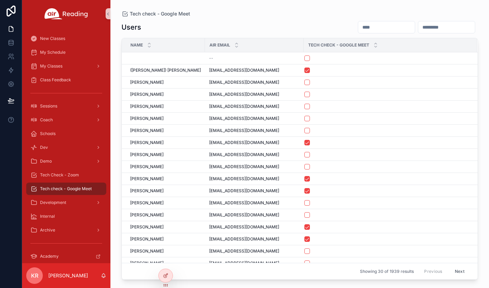
click at [358, 28] on input "scrollable content" at bounding box center [386, 27] width 57 height 10
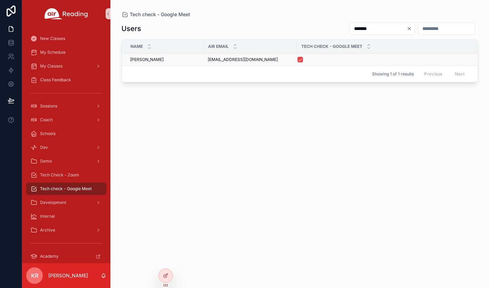
type input "*******"
drag, startPoint x: 271, startPoint y: 61, endPoint x: 208, endPoint y: 63, distance: 62.8
click at [208, 63] on td "[EMAIL_ADDRESS][DOMAIN_NAME] [EMAIL_ADDRESS][DOMAIN_NAME]" at bounding box center [250, 60] width 93 height 12
copy span "[EMAIL_ADDRESS][DOMAIN_NAME]"
click at [63, 175] on span "Tech Check - Zoom" at bounding box center [59, 175] width 39 height 6
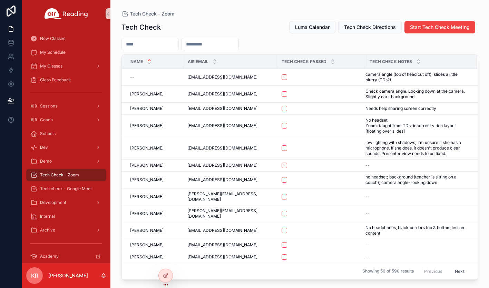
click at [210, 43] on input "scrollable content" at bounding box center [210, 44] width 57 height 10
paste input "**********"
type input "**********"
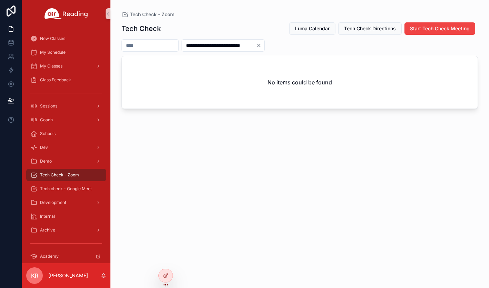
click at [261, 46] on icon "Clear" at bounding box center [259, 46] width 6 height 6
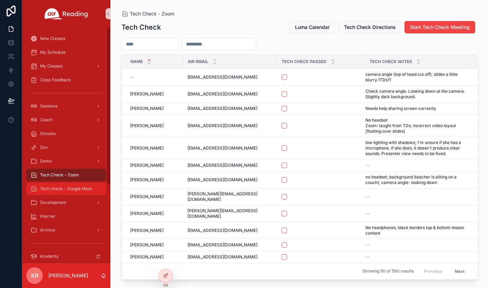
click at [80, 190] on span "Tech check - Google Meet" at bounding box center [66, 189] width 52 height 6
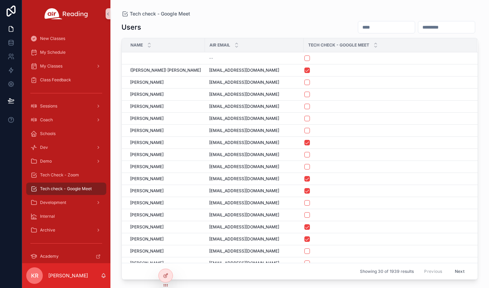
click at [358, 26] on input "scrollable content" at bounding box center [386, 27] width 57 height 10
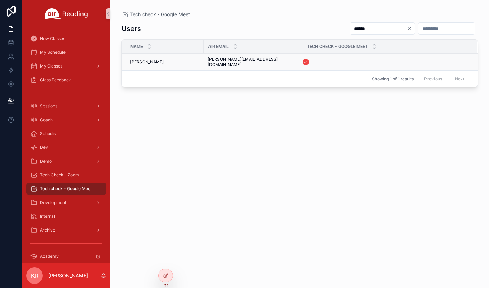
type input "******"
drag, startPoint x: 273, startPoint y: 59, endPoint x: 205, endPoint y: 61, distance: 68.0
click at [205, 61] on td "[PERSON_NAME][EMAIL_ADDRESS][DOMAIN_NAME] [PERSON_NAME][DOMAIN_NAME][EMAIL_ADDR…" at bounding box center [253, 62] width 99 height 17
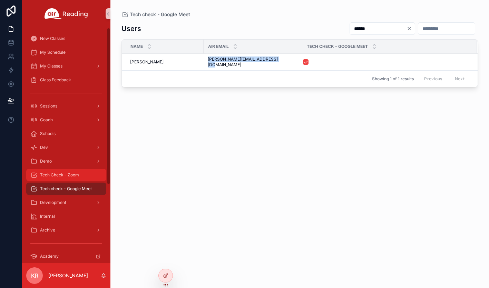
copy span "[PERSON_NAME][EMAIL_ADDRESS][DOMAIN_NAME]"
click at [62, 177] on span "Tech Check - Zoom" at bounding box center [59, 175] width 39 height 6
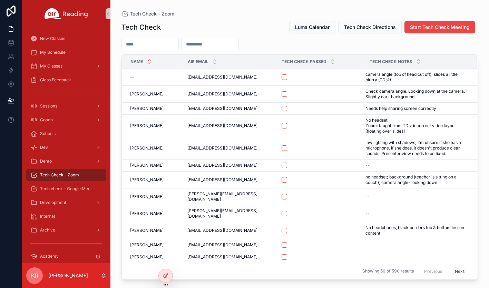
click at [219, 46] on input "scrollable content" at bounding box center [210, 44] width 57 height 10
paste input "**********"
type input "**********"
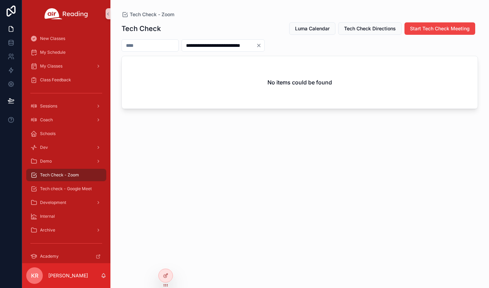
click at [260, 44] on icon "Clear" at bounding box center [258, 45] width 3 height 3
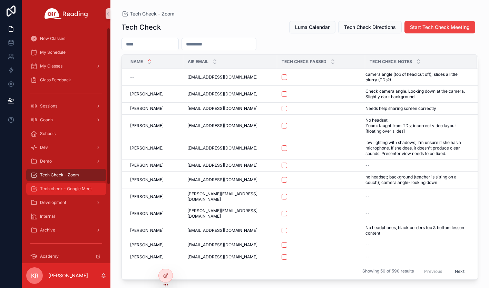
click at [74, 188] on span "Tech check - Google Meet" at bounding box center [66, 189] width 52 height 6
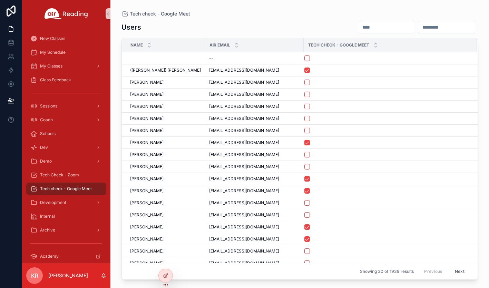
click at [358, 25] on input "scrollable content" at bounding box center [386, 27] width 57 height 10
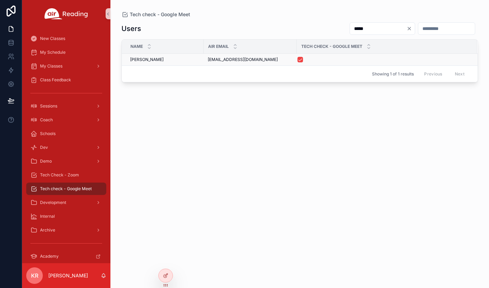
type input "*****"
drag, startPoint x: 256, startPoint y: 59, endPoint x: 206, endPoint y: 62, distance: 49.8
click at [206, 62] on td "[EMAIL_ADDRESS][DOMAIN_NAME] [EMAIL_ADDRESS][DOMAIN_NAME]" at bounding box center [250, 60] width 93 height 12
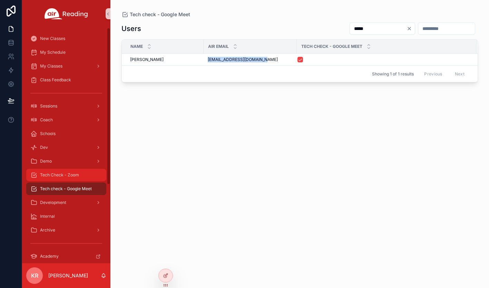
copy span "[EMAIL_ADDRESS][DOMAIN_NAME]"
click at [70, 179] on div "Tech Check - Zoom" at bounding box center [66, 175] width 72 height 11
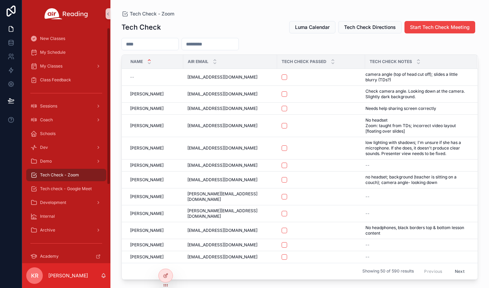
click at [220, 42] on input "scrollable content" at bounding box center [210, 44] width 57 height 10
paste input "**********"
type input "**********"
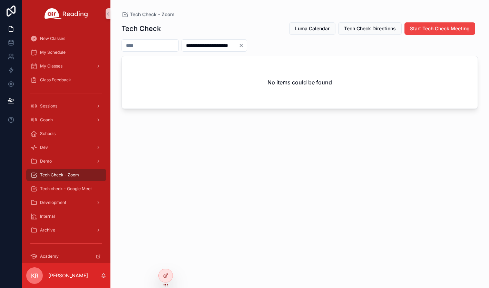
click at [244, 43] on icon "Clear" at bounding box center [241, 46] width 6 height 6
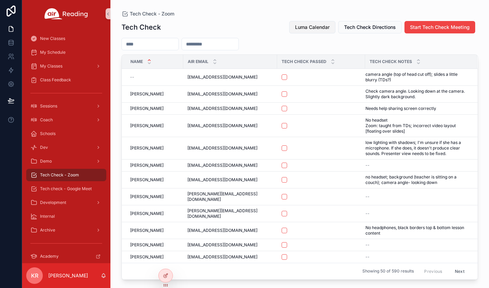
click at [309, 29] on span "Luma Calendar" at bounding box center [312, 27] width 34 height 7
click at [66, 57] on div "My Schedule" at bounding box center [66, 52] width 72 height 11
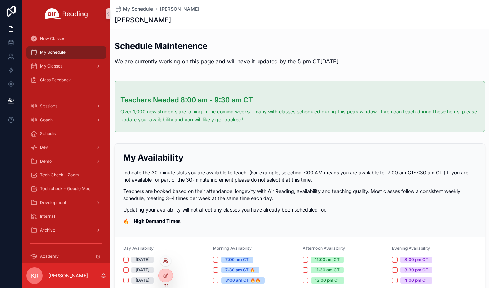
click at [166, 261] on icon at bounding box center [165, 260] width 2 height 2
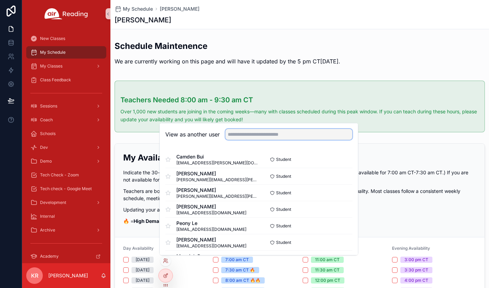
click at [284, 137] on input "text" at bounding box center [288, 134] width 127 height 11
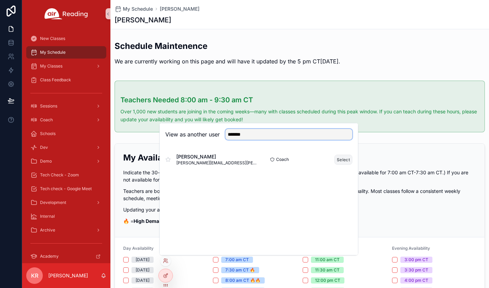
type input "*******"
click at [338, 159] on button "Select" at bounding box center [343, 160] width 18 height 10
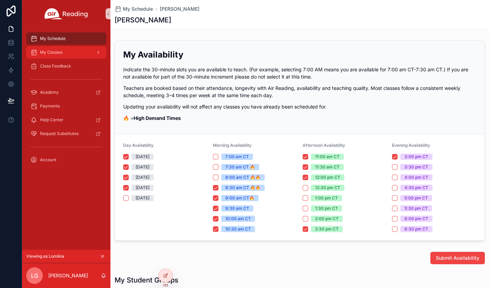
click at [53, 55] on span "My Classes" at bounding box center [51, 53] width 22 height 6
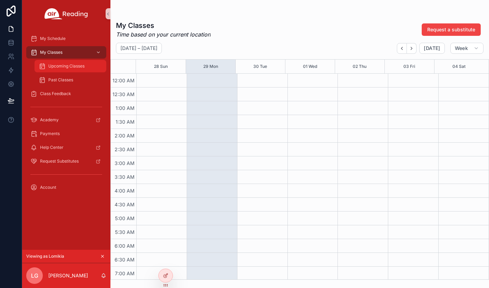
click at [61, 66] on span "Upcoming Classes" at bounding box center [66, 66] width 36 height 6
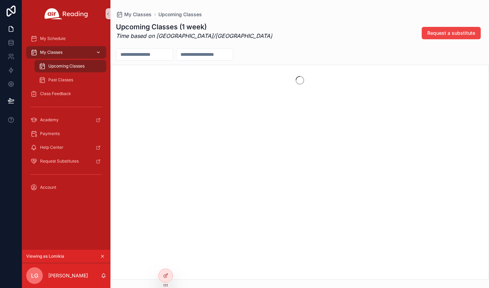
click at [61, 54] on span "My Classes" at bounding box center [51, 53] width 22 height 6
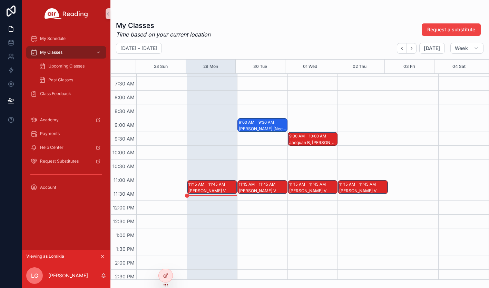
scroll to position [241, 0]
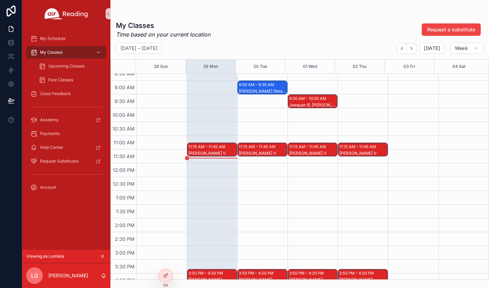
click at [217, 149] on div "11:15 AM – 11:45 AM" at bounding box center [207, 147] width 38 height 7
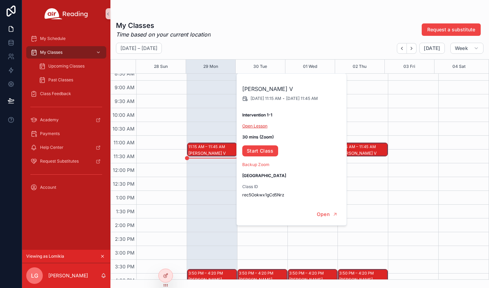
click at [258, 127] on link "Open Lesson" at bounding box center [254, 125] width 25 height 5
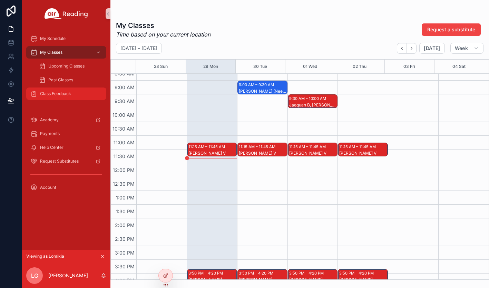
click at [58, 94] on span "Class Feedback" at bounding box center [55, 94] width 31 height 6
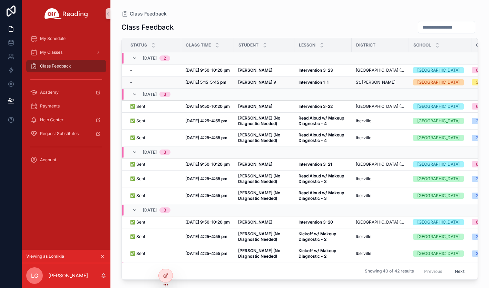
click at [217, 85] on strong "Sep 29, 5:15-5:45 pm" at bounding box center [205, 82] width 41 height 5
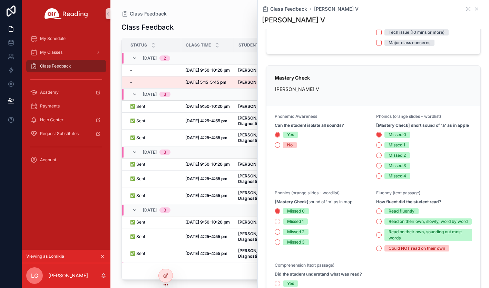
scroll to position [207, 0]
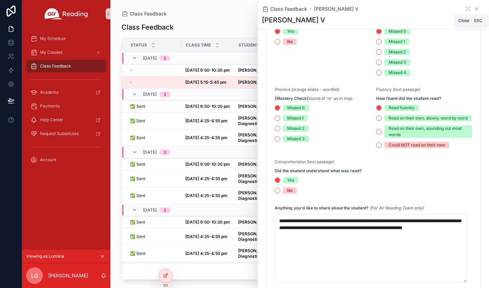
click at [474, 9] on icon "scrollable content" at bounding box center [477, 9] width 6 height 6
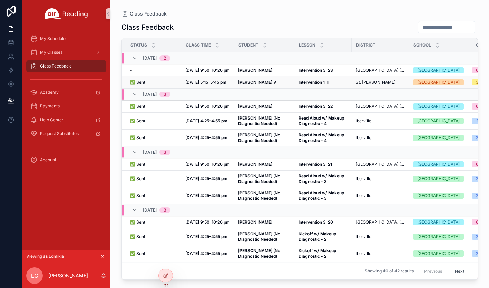
click at [255, 85] on strong "Natasha Beltran V" at bounding box center [257, 82] width 38 height 5
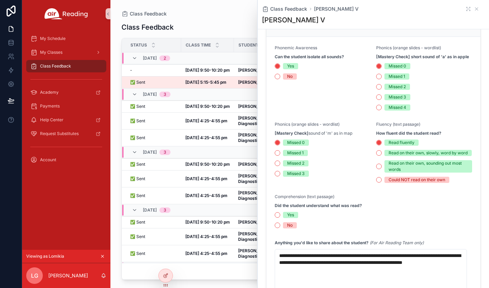
scroll to position [172, 0]
click at [474, 9] on icon "scrollable content" at bounding box center [477, 9] width 6 height 6
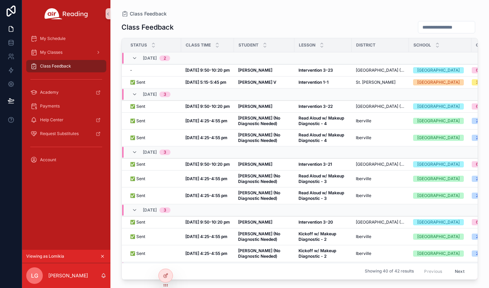
click at [104, 256] on icon "scrollable content" at bounding box center [102, 256] width 5 height 5
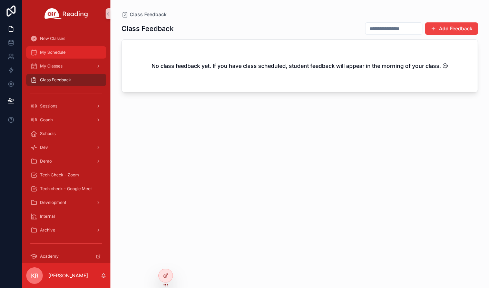
click at [50, 53] on span "My Schedule" at bounding box center [53, 53] width 26 height 6
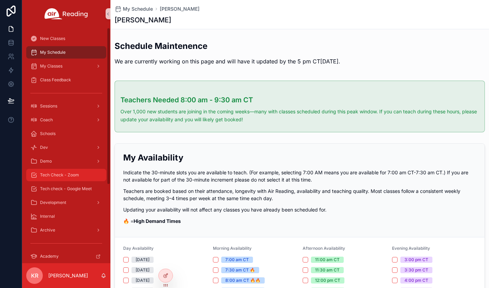
click at [71, 179] on div "Tech Check - Zoom" at bounding box center [66, 175] width 72 height 11
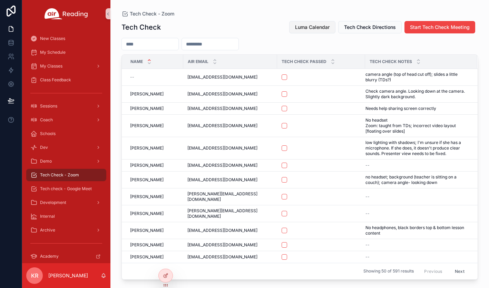
click at [316, 24] on span "Luma Calendar" at bounding box center [312, 27] width 34 height 7
click at [302, 29] on span "Luma Calendar" at bounding box center [312, 27] width 34 height 7
click at [302, 26] on span "Luma Calendar" at bounding box center [312, 27] width 34 height 7
click at [64, 191] on span "Tech check - Google Meet" at bounding box center [66, 189] width 52 height 6
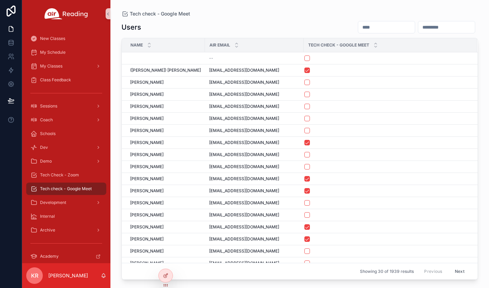
click at [358, 31] on input "scrollable content" at bounding box center [386, 27] width 57 height 10
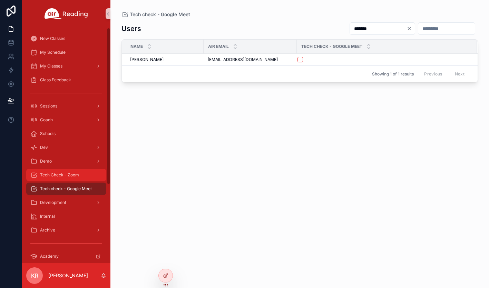
type input "*******"
click at [71, 176] on span "Tech Check - Zoom" at bounding box center [59, 175] width 39 height 6
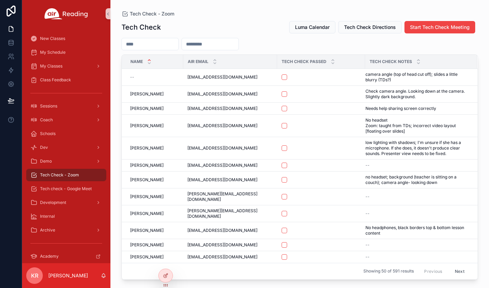
click at [174, 46] on input "scrollable content" at bounding box center [150, 44] width 57 height 10
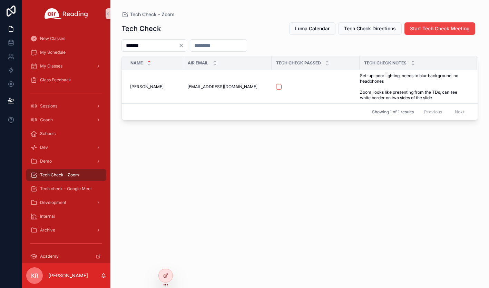
click at [162, 46] on input "*******" at bounding box center [150, 46] width 57 height 10
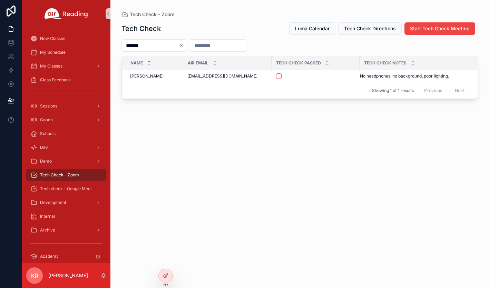
click at [172, 45] on input "*******" at bounding box center [150, 46] width 57 height 10
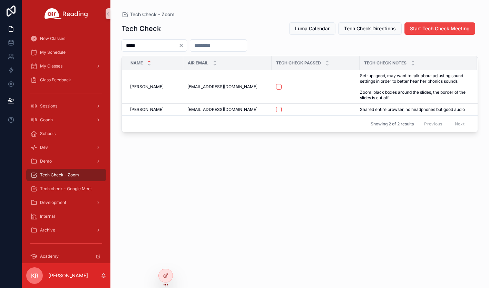
type input "*****"
click at [184, 46] on icon "Clear" at bounding box center [181, 46] width 6 height 6
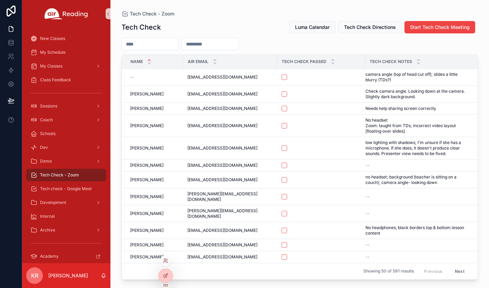
click at [162, 258] on div at bounding box center [165, 261] width 11 height 11
click at [165, 261] on icon at bounding box center [166, 261] width 6 height 6
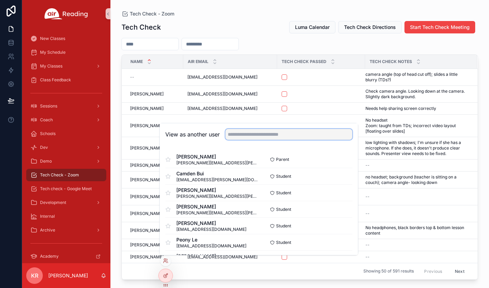
click at [319, 136] on input "text" at bounding box center [288, 134] width 127 height 11
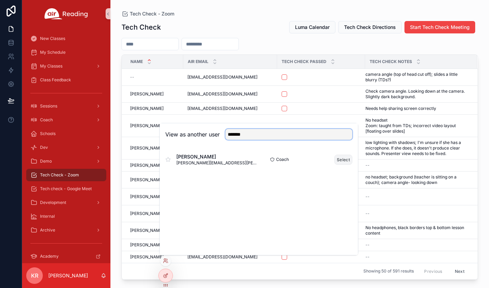
type input "*******"
click at [343, 160] on button "Select" at bounding box center [343, 160] width 18 height 10
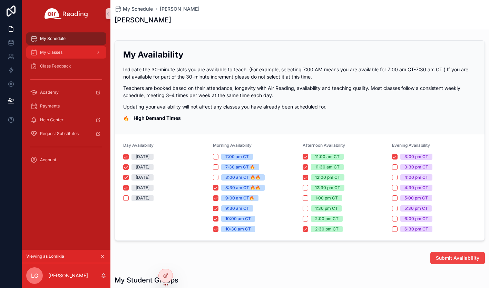
click at [67, 56] on div "My Classes" at bounding box center [66, 52] width 72 height 11
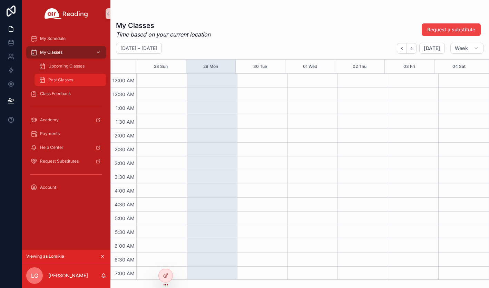
click at [63, 83] on div "Past Classes" at bounding box center [70, 80] width 63 height 11
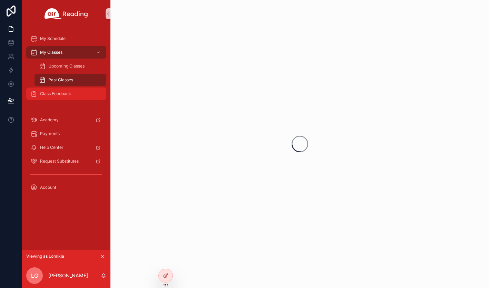
click at [64, 96] on span "Class Feedback" at bounding box center [55, 94] width 31 height 6
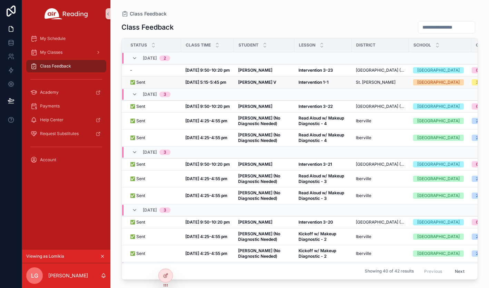
click at [333, 85] on div "Intervention 1-1 Intervention 1-1" at bounding box center [322, 83] width 49 height 6
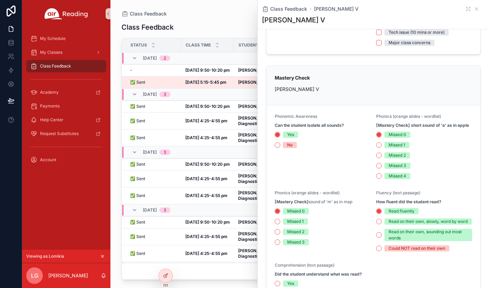
scroll to position [207, 0]
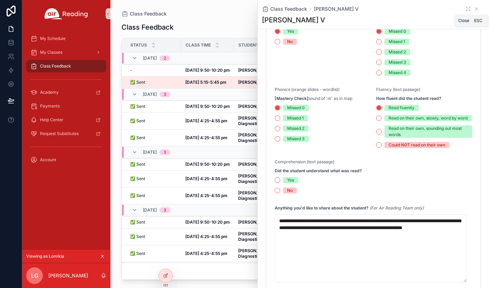
click at [474, 9] on icon "scrollable content" at bounding box center [477, 9] width 6 height 6
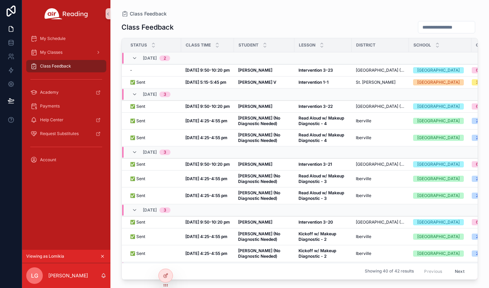
click at [103, 256] on icon "scrollable content" at bounding box center [102, 256] width 5 height 5
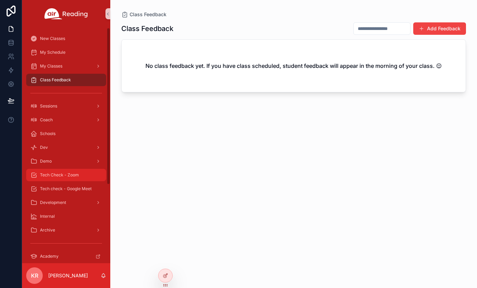
click at [74, 172] on div "Tech Check - Zoom" at bounding box center [66, 175] width 72 height 11
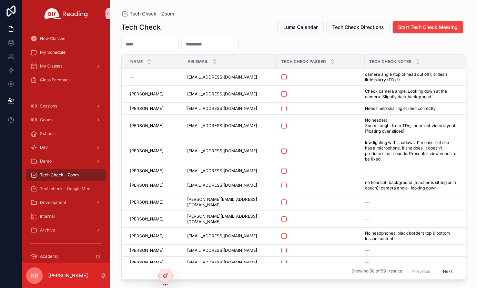
click at [167, 41] on input "scrollable content" at bounding box center [150, 44] width 57 height 10
type input "*"
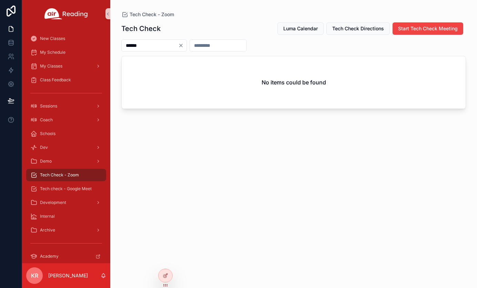
type input "******"
click at [184, 46] on icon "Clear" at bounding box center [181, 46] width 6 height 6
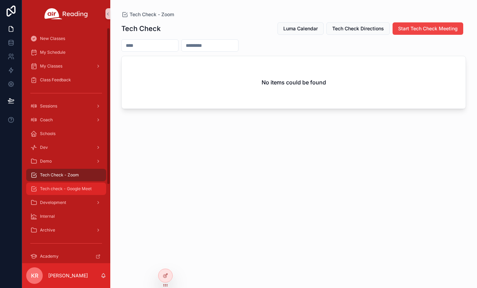
click at [80, 188] on span "Tech check - Google Meet" at bounding box center [66, 189] width 52 height 6
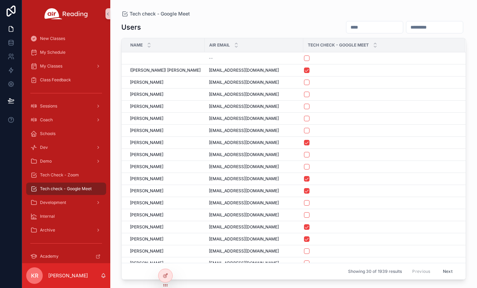
click at [347, 24] on input "scrollable content" at bounding box center [375, 27] width 57 height 10
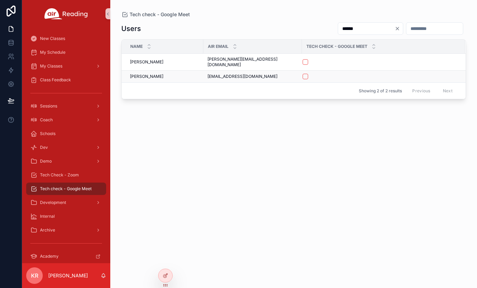
type input "******"
click at [303, 74] on button "scrollable content" at bounding box center [306, 77] width 6 height 6
drag, startPoint x: 252, startPoint y: 74, endPoint x: 207, endPoint y: 75, distance: 45.2
click at [207, 75] on td "traceylar8@gmail.com traceylar8@gmail.com" at bounding box center [253, 77] width 99 height 12
copy span "traceylar8@gmail.com"
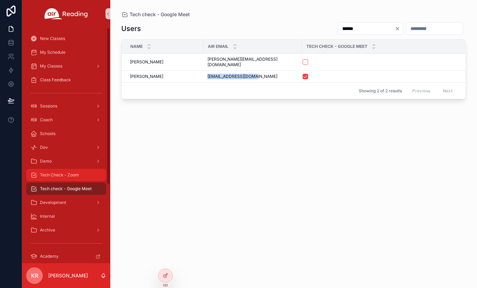
click at [72, 178] on span "Tech Check - Zoom" at bounding box center [59, 175] width 39 height 6
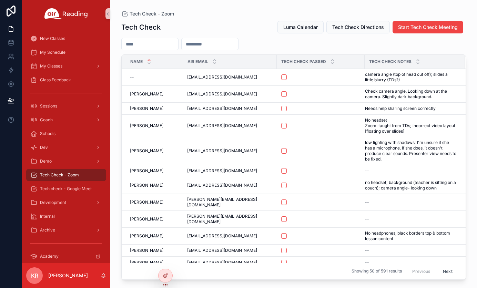
click at [238, 44] on input "scrollable content" at bounding box center [210, 44] width 57 height 10
paste input "**********"
type input "**********"
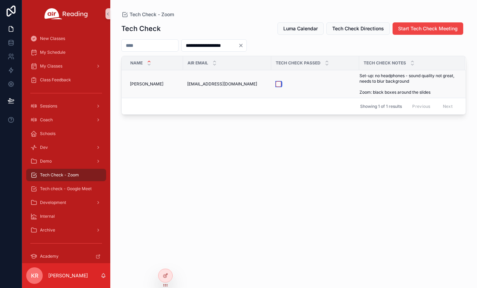
click at [279, 85] on button "scrollable content" at bounding box center [279, 84] width 6 height 6
click at [73, 189] on span "Tech check - Google Meet" at bounding box center [66, 189] width 52 height 6
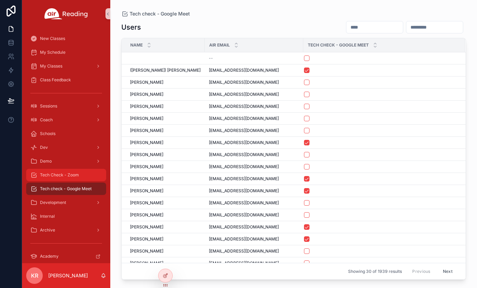
click at [68, 176] on span "Tech Check - Zoom" at bounding box center [59, 175] width 39 height 6
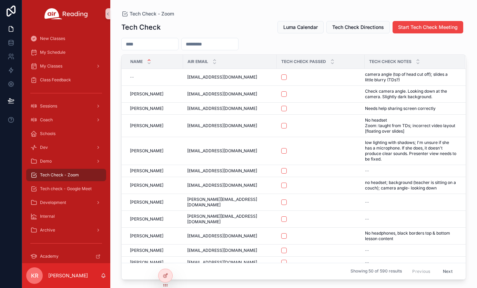
click at [157, 45] on input "scrollable content" at bounding box center [150, 44] width 57 height 10
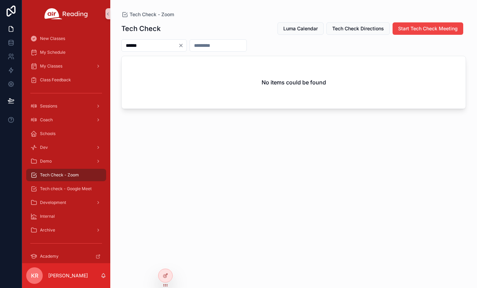
type input "******"
click at [184, 47] on icon "Clear" at bounding box center [181, 46] width 6 height 6
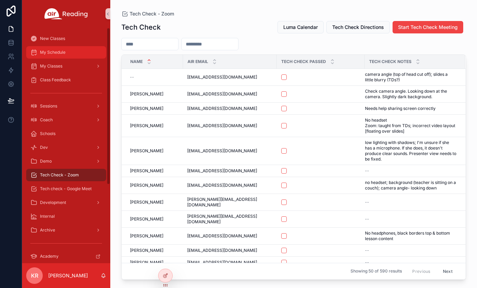
click at [69, 52] on div "My Schedule" at bounding box center [66, 52] width 72 height 11
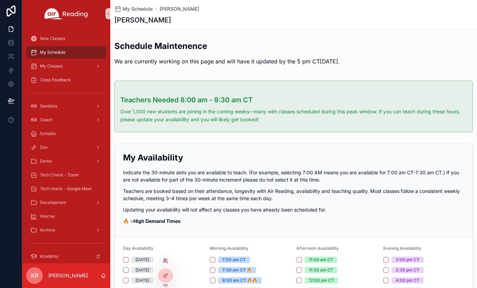
click at [165, 263] on icon at bounding box center [166, 261] width 6 height 6
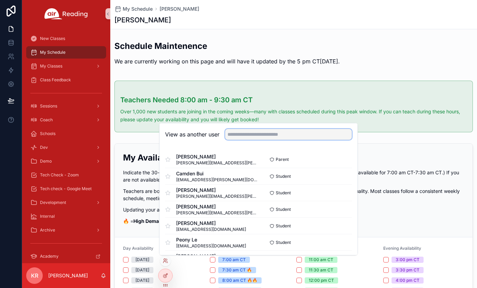
click at [239, 131] on input "text" at bounding box center [288, 134] width 127 height 11
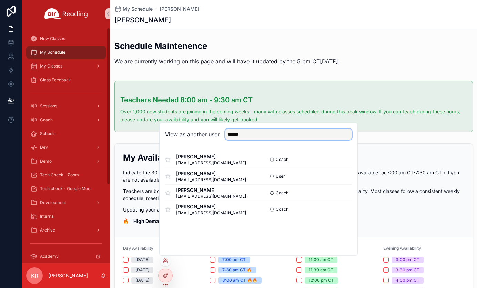
click at [252, 138] on input "******" at bounding box center [288, 134] width 127 height 11
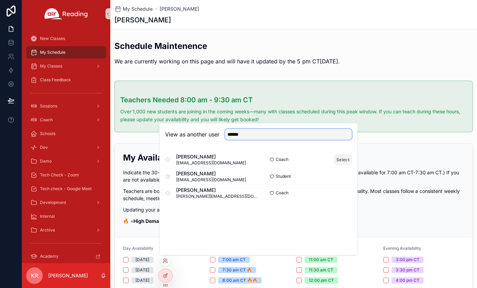
type input "******"
click at [346, 161] on button "Select" at bounding box center [343, 160] width 18 height 10
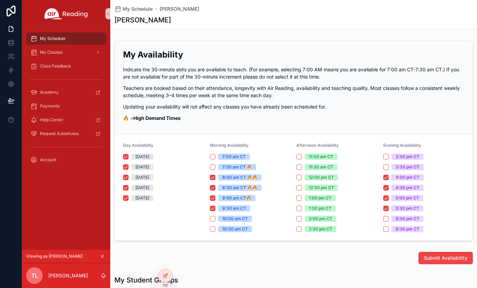
click at [102, 255] on icon "scrollable content" at bounding box center [102, 256] width 5 height 5
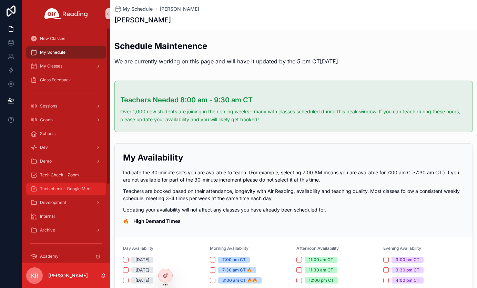
click at [67, 187] on span "Tech check - Google Meet" at bounding box center [66, 189] width 52 height 6
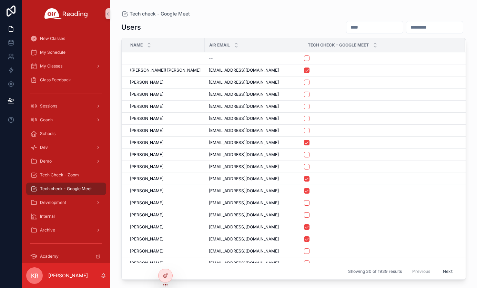
click at [347, 26] on input "scrollable content" at bounding box center [375, 27] width 57 height 10
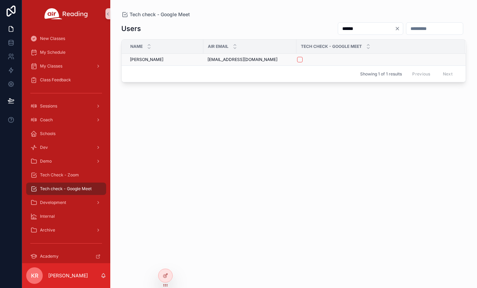
type input "******"
click at [300, 59] on button "scrollable content" at bounding box center [300, 60] width 6 height 6
drag, startPoint x: 252, startPoint y: 60, endPoint x: 199, endPoint y: 61, distance: 52.4
click at [199, 61] on tr "[PERSON_NAME] [PERSON_NAME] [EMAIL_ADDRESS][DOMAIN_NAME] [EMAIL_ADDRESS][DOMAIN…" at bounding box center [294, 60] width 344 height 12
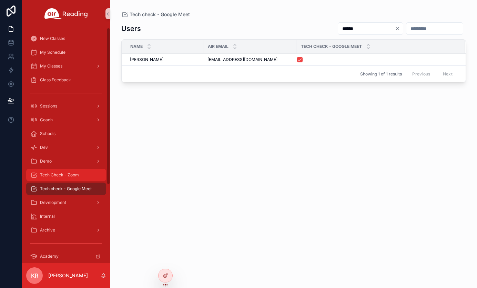
click at [73, 174] on span "Tech Check - Zoom" at bounding box center [59, 175] width 39 height 6
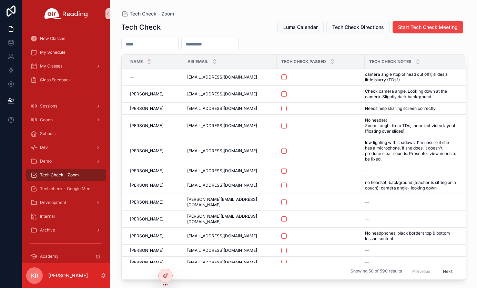
click at [238, 46] on input "scrollable content" at bounding box center [210, 44] width 57 height 10
paste input "**********"
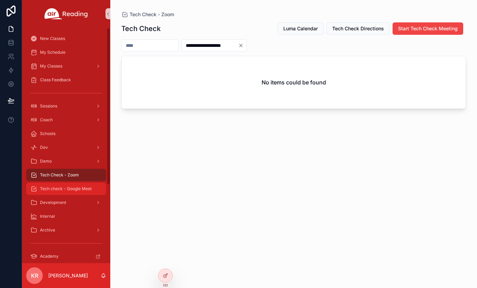
type input "**********"
click at [78, 189] on span "Tech check - Google Meet" at bounding box center [66, 189] width 52 height 6
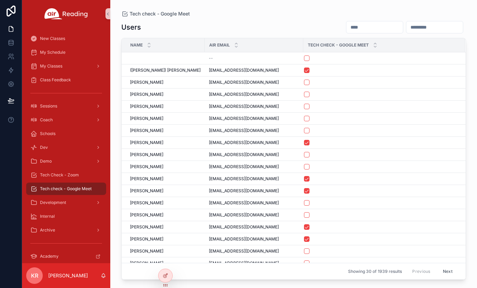
click at [347, 27] on input "scrollable content" at bounding box center [375, 27] width 57 height 10
click at [410, 29] on input "scrollable content" at bounding box center [435, 27] width 57 height 10
paste input "**********"
type input "**********"
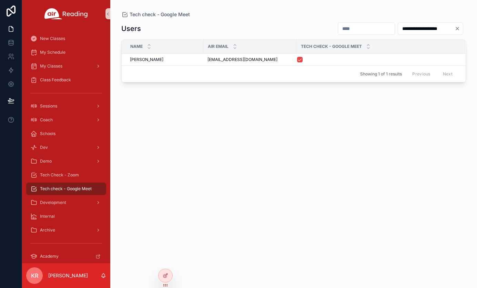
click at [457, 29] on icon "Clear" at bounding box center [458, 29] width 6 height 6
click at [348, 30] on input "scrollable content" at bounding box center [375, 29] width 57 height 10
type input "******"
drag, startPoint x: 251, startPoint y: 60, endPoint x: 208, endPoint y: 62, distance: 43.1
click at [208, 62] on span "[EMAIL_ADDRESS][DOMAIN_NAME]" at bounding box center [243, 60] width 70 height 6
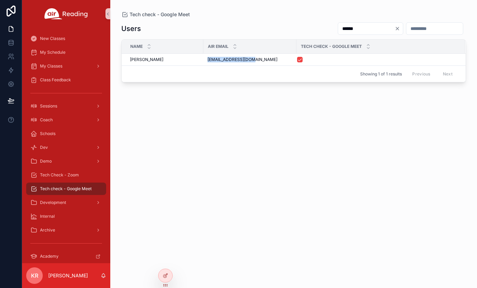
copy span "[EMAIL_ADDRESS][DOMAIN_NAME]"
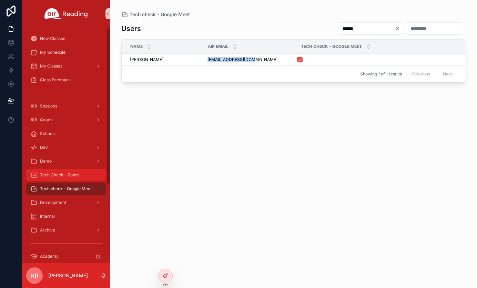
click at [46, 176] on span "Tech Check - Zoom" at bounding box center [59, 175] width 39 height 6
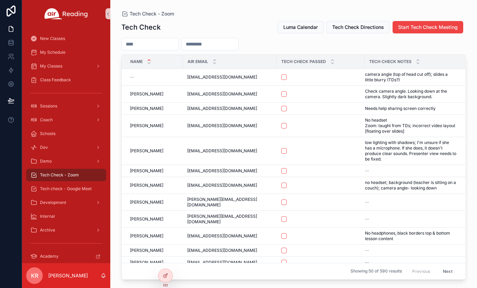
click at [218, 45] on input "scrollable content" at bounding box center [210, 44] width 57 height 10
paste input "**********"
type input "**********"
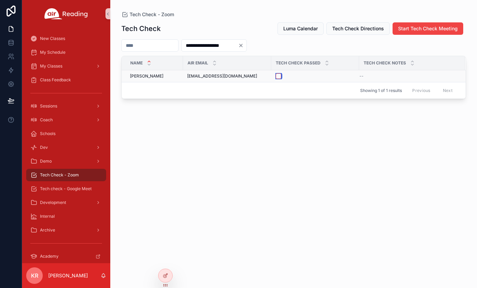
click at [277, 77] on button "scrollable content" at bounding box center [279, 76] width 6 height 6
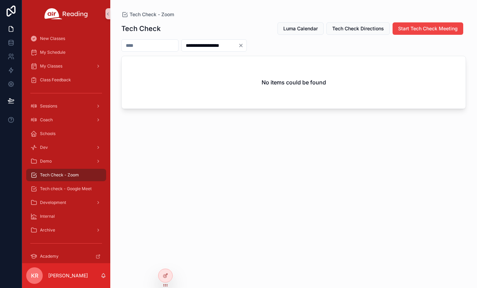
drag, startPoint x: 276, startPoint y: 45, endPoint x: 273, endPoint y: 50, distance: 5.3
click at [244, 45] on icon "Clear" at bounding box center [241, 46] width 6 height 6
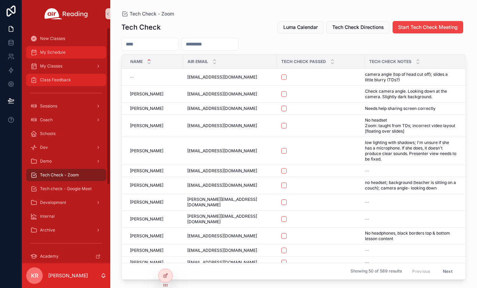
drag, startPoint x: 55, startPoint y: 57, endPoint x: 75, endPoint y: 86, distance: 34.5
click at [55, 57] on div "My Schedule" at bounding box center [66, 52] width 72 height 11
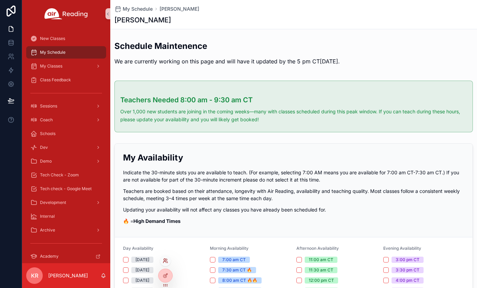
click at [166, 262] on icon at bounding box center [166, 261] width 6 height 6
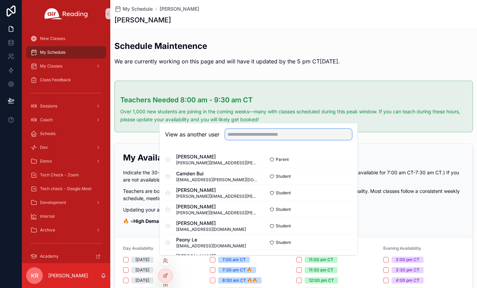
click at [247, 136] on input "text" at bounding box center [288, 134] width 127 height 11
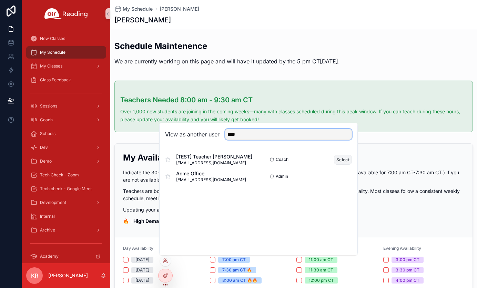
type input "****"
click at [340, 159] on button "Select" at bounding box center [343, 160] width 18 height 10
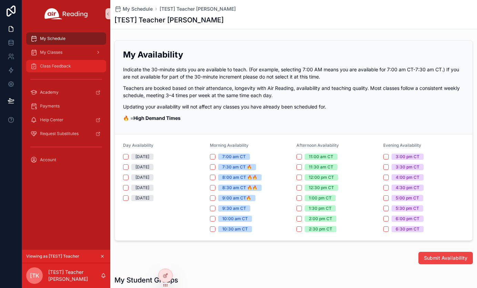
click at [51, 69] on span "Class Feedback" at bounding box center [55, 66] width 31 height 6
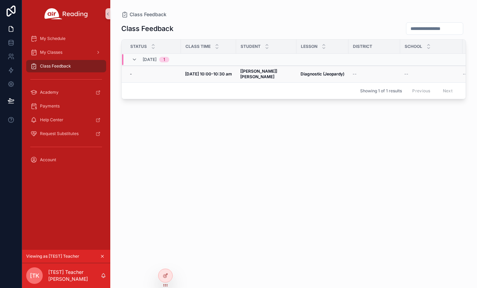
click at [307, 71] on strong "Diagnostic (Jeopardy)" at bounding box center [323, 73] width 44 height 5
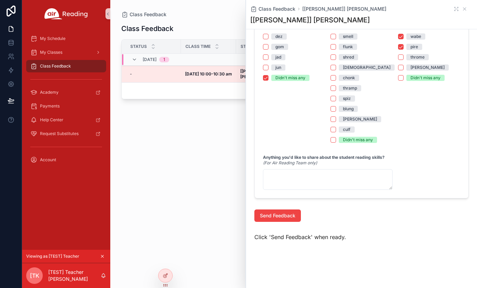
scroll to position [429, 0]
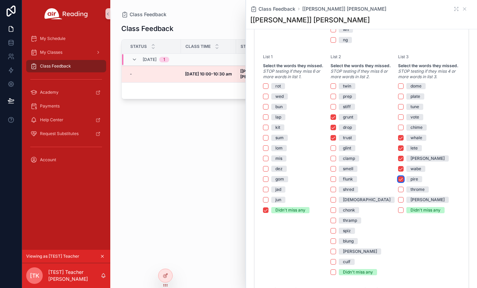
click at [398, 182] on button "pire" at bounding box center [401, 180] width 6 height 6
click at [398, 172] on button "wabe" at bounding box center [401, 169] width 6 height 6
click at [398, 161] on button "[PERSON_NAME]" at bounding box center [401, 159] width 6 height 6
click at [399, 151] on button "lete" at bounding box center [401, 149] width 6 height 6
click at [399, 141] on button "whale" at bounding box center [401, 138] width 6 height 6
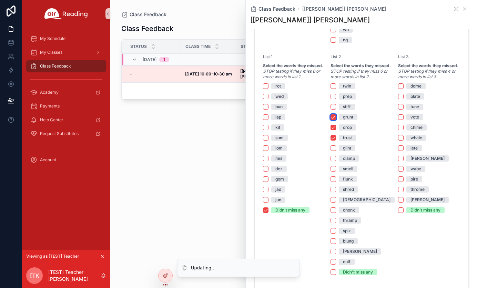
click at [331, 120] on button "grunt" at bounding box center [334, 118] width 6 height 6
click at [331, 130] on button "drop" at bounding box center [334, 128] width 6 height 6
click at [333, 141] on button "trust" at bounding box center [334, 138] width 6 height 6
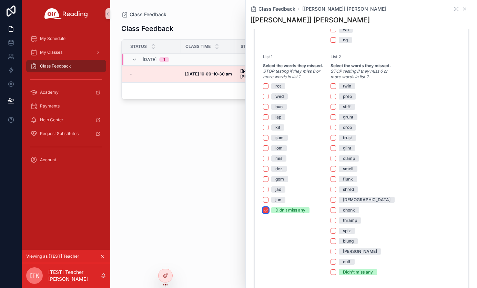
click at [265, 213] on button "Didn't miss any" at bounding box center [266, 211] width 6 height 6
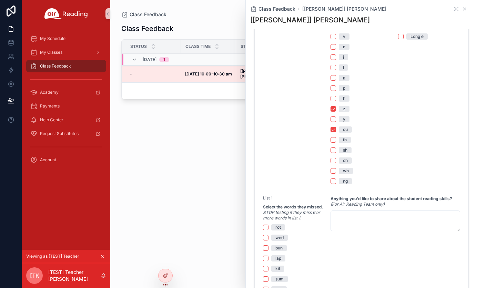
scroll to position [222, 0]
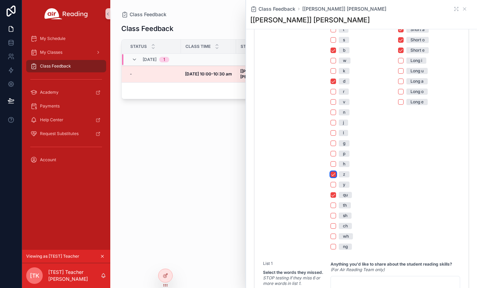
click at [332, 177] on button "z" at bounding box center [334, 175] width 6 height 6
click at [331, 198] on button "qu" at bounding box center [334, 195] width 6 height 6
drag, startPoint x: 332, startPoint y: 88, endPoint x: 325, endPoint y: 62, distance: 26.8
click at [332, 84] on button "d" at bounding box center [334, 82] width 6 height 6
click at [331, 53] on button "b" at bounding box center [334, 51] width 6 height 6
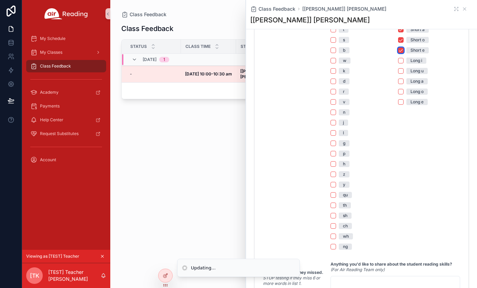
click at [399, 53] on button "Short e" at bounding box center [401, 51] width 6 height 6
click at [398, 43] on button "Short o" at bounding box center [401, 40] width 6 height 6
click at [398, 32] on button "Short a" at bounding box center [401, 30] width 6 height 6
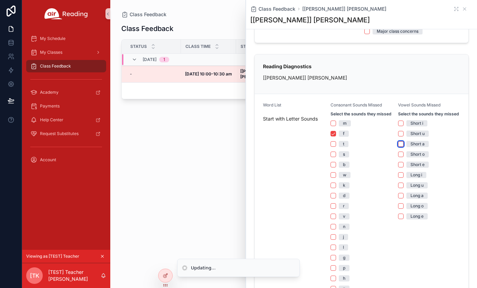
scroll to position [84, 0]
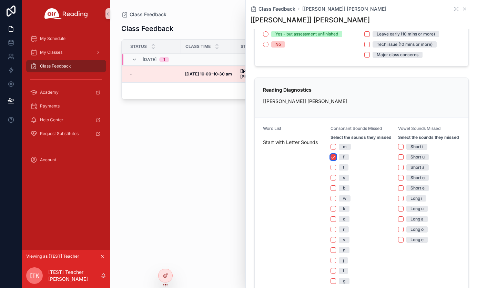
click at [331, 160] on button "f" at bounding box center [334, 158] width 6 height 6
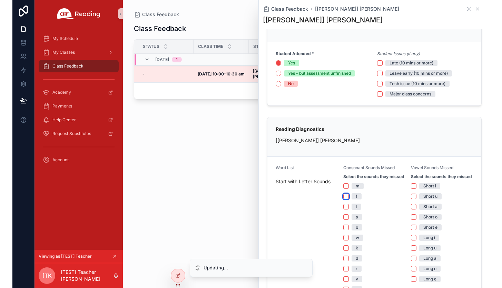
scroll to position [0, 0]
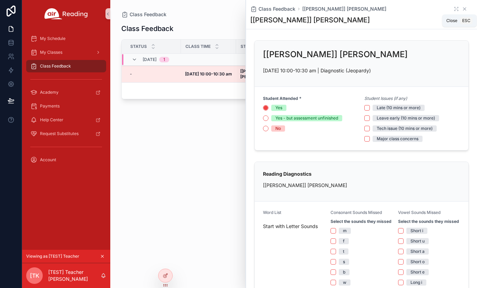
click at [462, 9] on icon "scrollable content" at bounding box center [465, 9] width 6 height 6
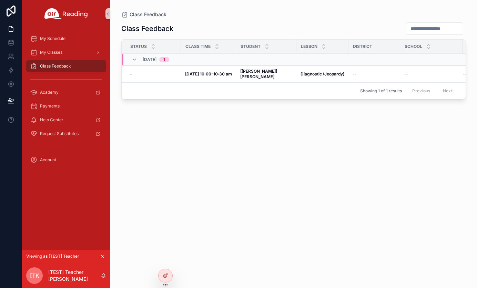
click at [282, 149] on div "Class Feedback Status Class Time Student Lesson District School Grade 09/10, We…" at bounding box center [293, 149] width 345 height 262
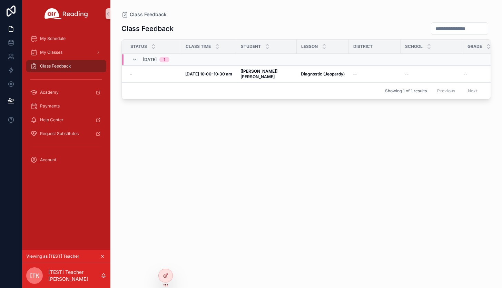
click at [102, 256] on icon "scrollable content" at bounding box center [102, 257] width 2 height 2
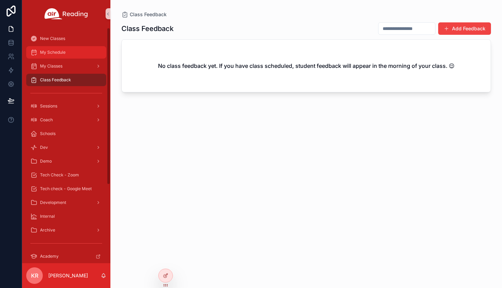
click at [70, 57] on div "My Schedule" at bounding box center [66, 52] width 72 height 11
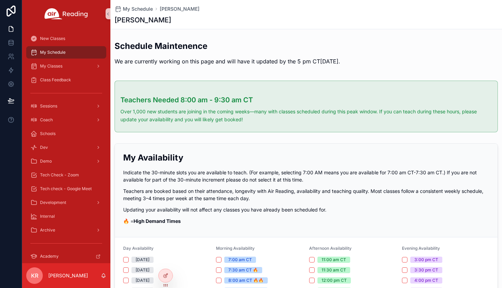
drag, startPoint x: 165, startPoint y: 276, endPoint x: 258, endPoint y: 280, distance: 93.2
click at [259, 280] on div "New Classes My Schedule My Classes Class Feedback Sessions Coach Schools Dev De…" at bounding box center [262, 144] width 480 height 288
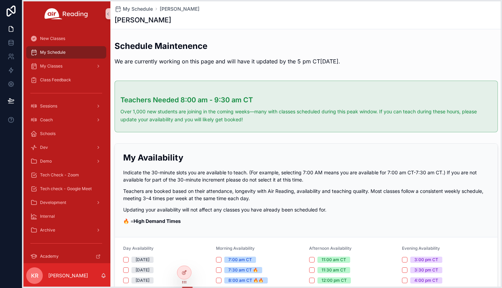
drag, startPoint x: 166, startPoint y: 284, endPoint x: 185, endPoint y: 281, distance: 18.9
click at [185, 281] on icon at bounding box center [184, 283] width 6 height 6
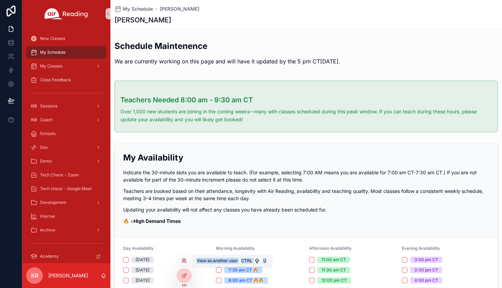
click at [185, 261] on icon at bounding box center [184, 261] width 6 height 6
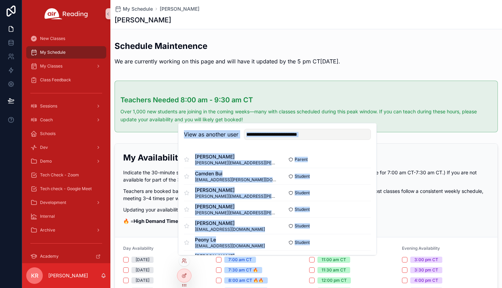
click at [287, 145] on div "View as another user" at bounding box center [277, 134] width 198 height 22
click at [315, 136] on input "text" at bounding box center [307, 134] width 127 height 11
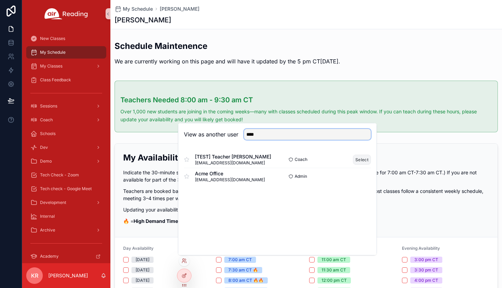
type input "****"
click at [360, 160] on button "Select" at bounding box center [362, 160] width 18 height 10
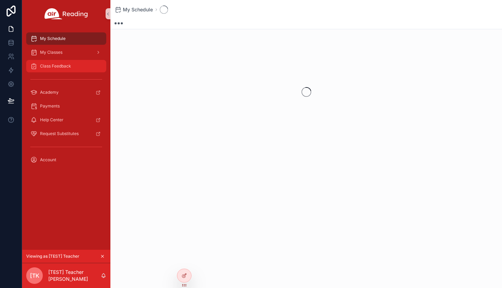
click at [59, 69] on div "Class Feedback" at bounding box center [66, 66] width 72 height 11
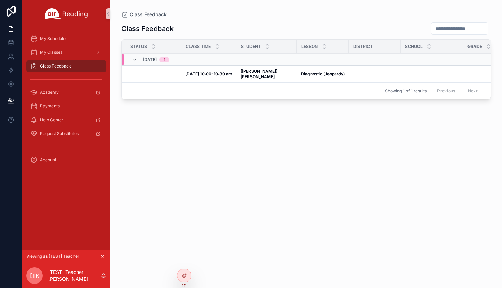
click at [102, 258] on icon "scrollable content" at bounding box center [102, 256] width 5 height 5
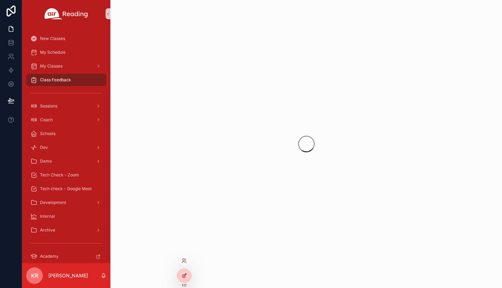
click at [185, 278] on icon at bounding box center [184, 276] width 6 height 6
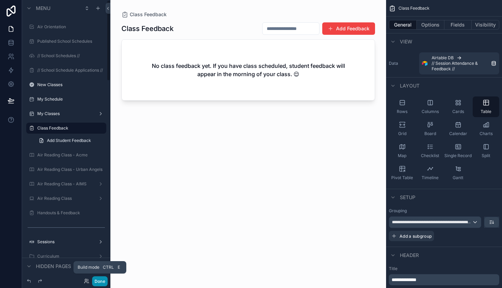
click at [99, 282] on button "Done" at bounding box center [100, 282] width 16 height 10
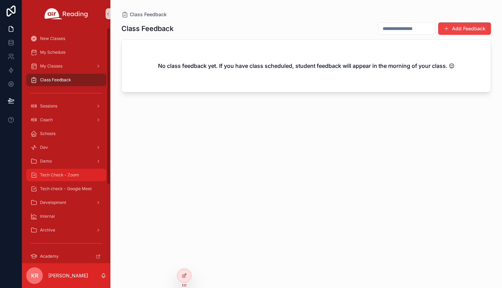
click at [72, 174] on span "Tech Check - Zoom" at bounding box center [59, 175] width 39 height 6
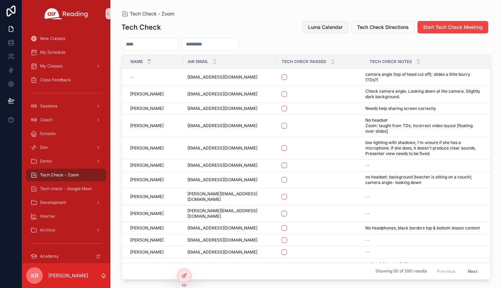
click at [324, 28] on span "Luma Calendar" at bounding box center [325, 27] width 34 height 7
click at [79, 187] on span "Tech check - Google Meet" at bounding box center [66, 189] width 52 height 6
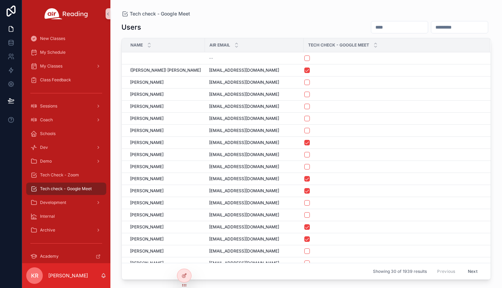
click at [373, 31] on input "scrollable content" at bounding box center [399, 27] width 57 height 10
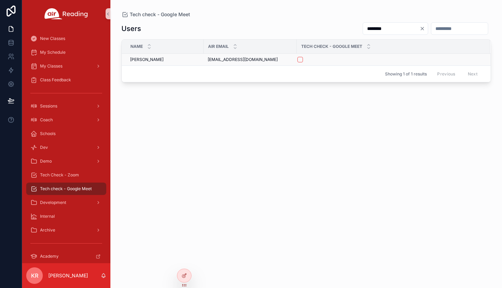
type input "********"
drag, startPoint x: 267, startPoint y: 60, endPoint x: 203, endPoint y: 65, distance: 64.3
click at [203, 65] on tr "Griselda Treminio Griselda Treminio contactmegriselda@gmail.com contactmegrisel…" at bounding box center [306, 60] width 369 height 12
copy tr "Griselda Treminio contactmegriselda@gmail.com"
click at [300, 62] on button "scrollable content" at bounding box center [300, 60] width 6 height 6
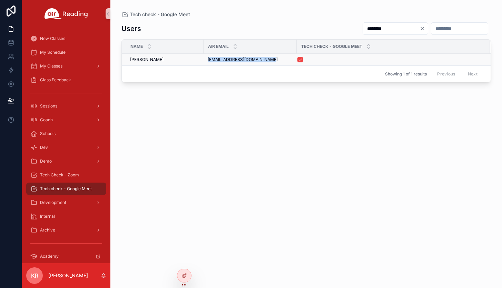
drag, startPoint x: 268, startPoint y: 60, endPoint x: 207, endPoint y: 64, distance: 61.2
click at [207, 64] on td "contactmegriselda@gmail.com contactmegriselda@gmail.com" at bounding box center [250, 60] width 93 height 12
copy span "contactmegriselda@gmail.com"
click at [62, 176] on span "Tech Check - Zoom" at bounding box center [59, 175] width 39 height 6
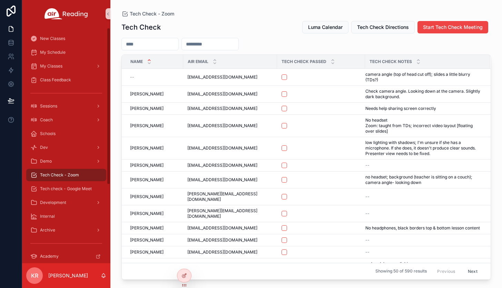
click at [238, 48] on input "scrollable content" at bounding box center [210, 44] width 57 height 10
paste input "**********"
type input "**********"
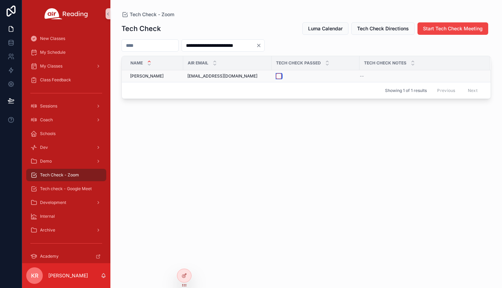
click at [279, 76] on button "scrollable content" at bounding box center [279, 76] width 6 height 6
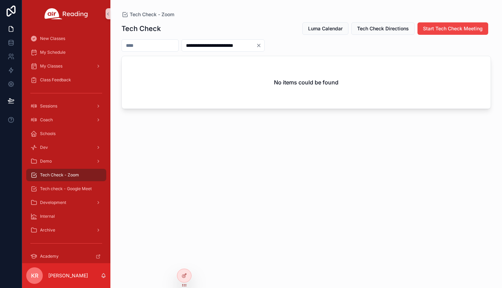
click at [260, 46] on icon "Clear" at bounding box center [258, 45] width 3 height 3
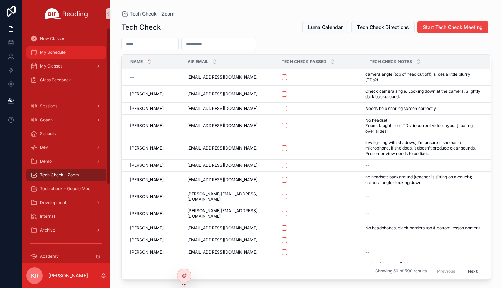
click at [62, 54] on span "My Schedule" at bounding box center [53, 53] width 26 height 6
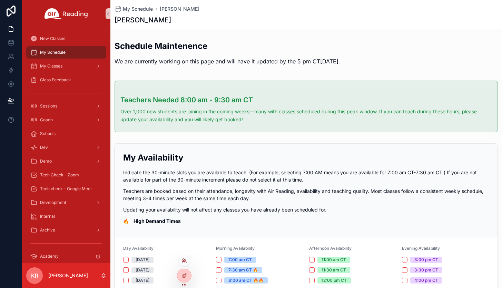
click at [182, 261] on icon at bounding box center [184, 261] width 6 height 6
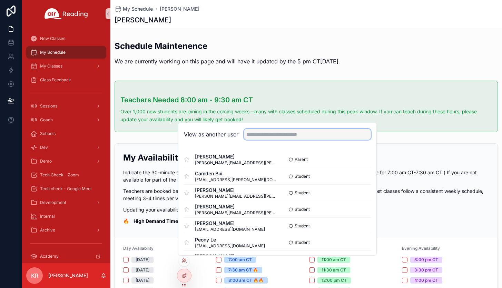
click at [260, 135] on input "text" at bounding box center [307, 134] width 127 height 11
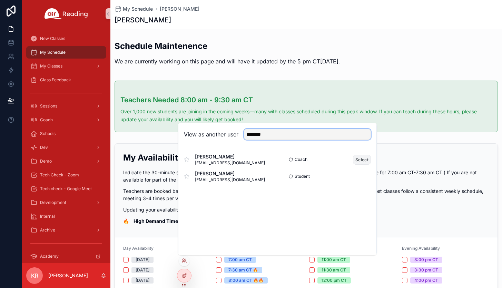
type input "********"
click at [361, 159] on button "Select" at bounding box center [362, 160] width 18 height 10
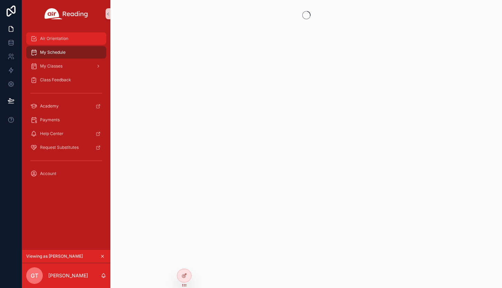
click at [64, 37] on span "Air Orientation" at bounding box center [54, 39] width 28 height 6
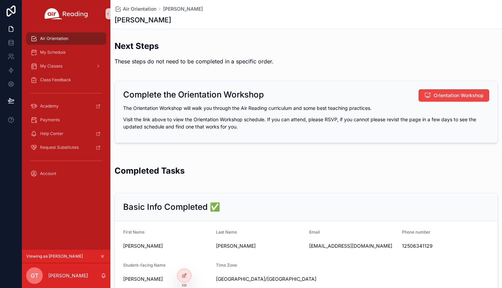
click at [104, 256] on icon "scrollable content" at bounding box center [102, 256] width 5 height 5
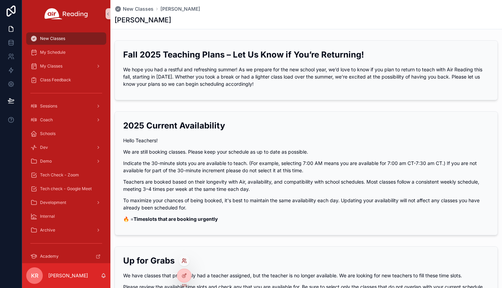
click at [184, 264] on icon at bounding box center [184, 261] width 6 height 6
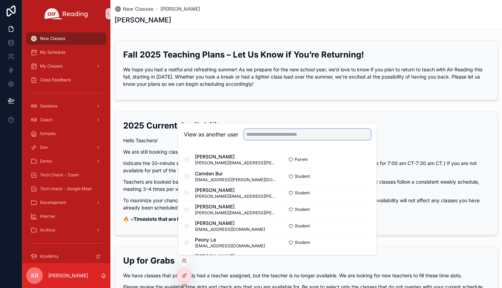
click at [262, 135] on input "text" at bounding box center [307, 134] width 127 height 11
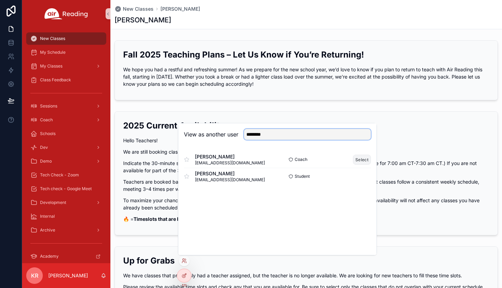
type input "********"
click at [360, 158] on button "Select" at bounding box center [362, 160] width 18 height 10
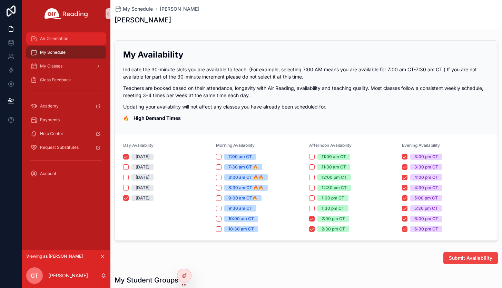
click at [65, 41] on span "Air Orientation" at bounding box center [54, 39] width 28 height 6
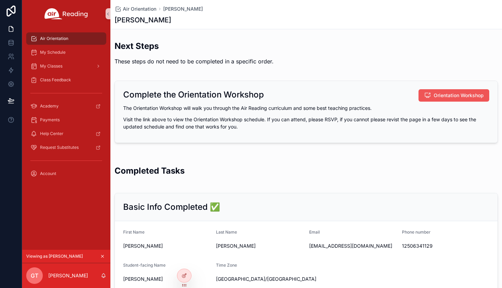
click at [442, 98] on span "Orientation Workshop" at bounding box center [459, 95] width 50 height 7
click at [103, 257] on icon "scrollable content" at bounding box center [102, 256] width 5 height 5
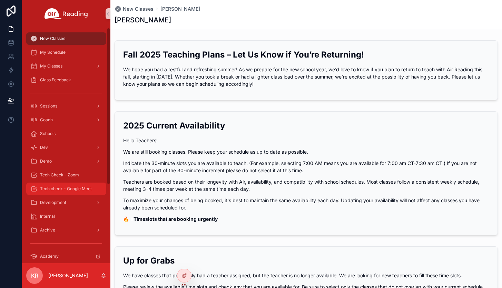
click at [82, 189] on span "Tech check - Google Meet" at bounding box center [66, 189] width 52 height 6
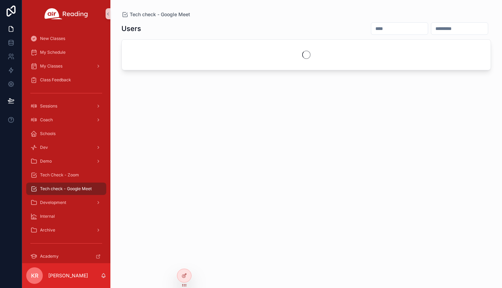
click at [371, 27] on input "scrollable content" at bounding box center [399, 29] width 57 height 10
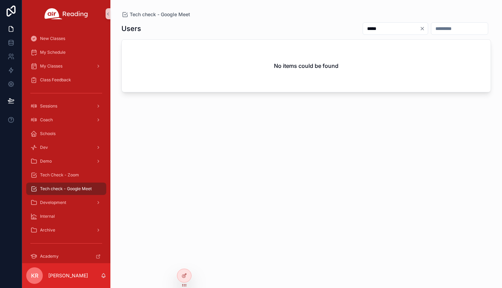
click at [363, 29] on input "*****" at bounding box center [391, 29] width 57 height 10
type input "*"
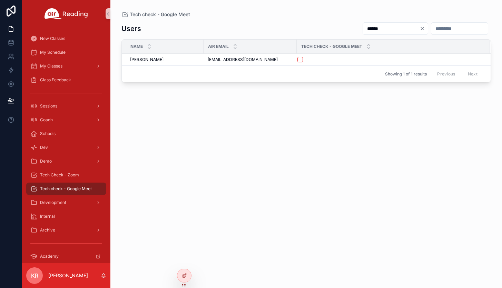
type input "******"
click at [303, 58] on button "scrollable content" at bounding box center [300, 60] width 6 height 6
drag, startPoint x: 254, startPoint y: 60, endPoint x: 208, endPoint y: 62, distance: 46.3
click at [208, 62] on span "[EMAIL_ADDRESS][DOMAIN_NAME]" at bounding box center [243, 60] width 70 height 6
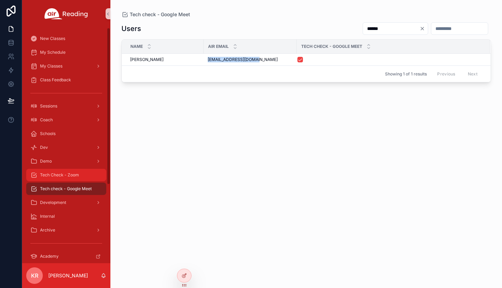
copy span "[EMAIL_ADDRESS][DOMAIN_NAME]"
click at [70, 178] on span "Tech Check - Zoom" at bounding box center [59, 175] width 39 height 6
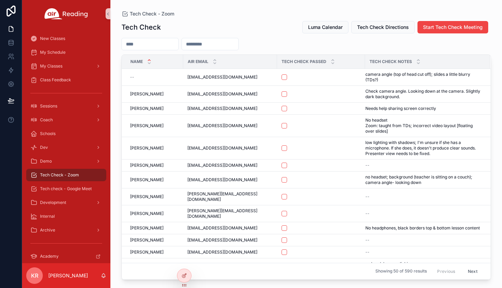
click at [225, 45] on input "scrollable content" at bounding box center [210, 44] width 57 height 10
paste input "**********"
type input "**********"
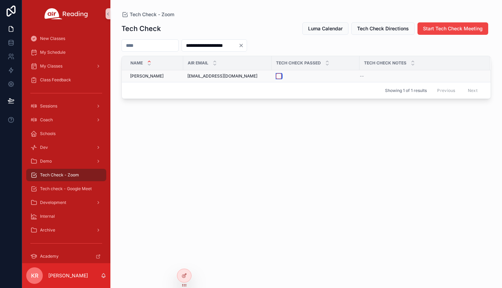
click at [279, 76] on button "scrollable content" at bounding box center [279, 76] width 6 height 6
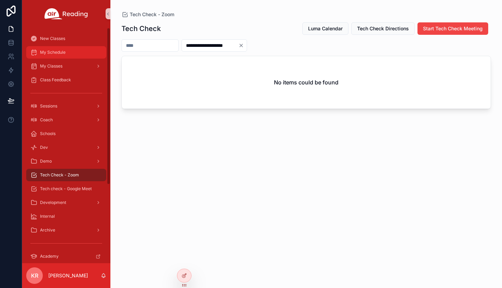
click at [59, 54] on span "My Schedule" at bounding box center [53, 53] width 26 height 6
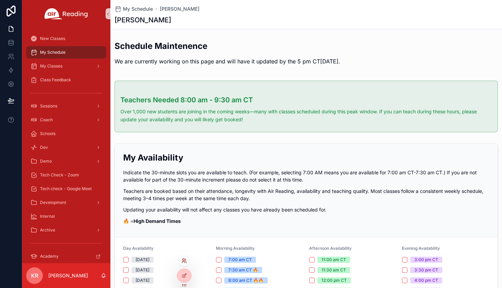
click at [184, 261] on icon at bounding box center [183, 260] width 2 height 2
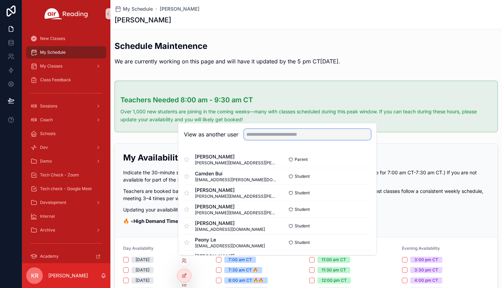
click at [269, 133] on input "text" at bounding box center [307, 134] width 127 height 11
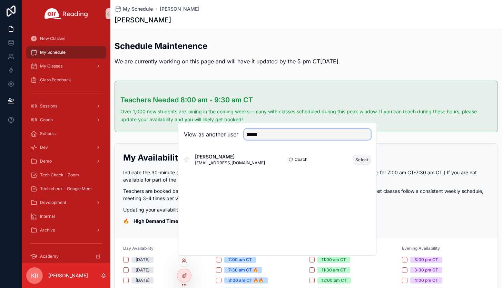
type input "******"
click at [363, 159] on button "Select" at bounding box center [362, 160] width 18 height 10
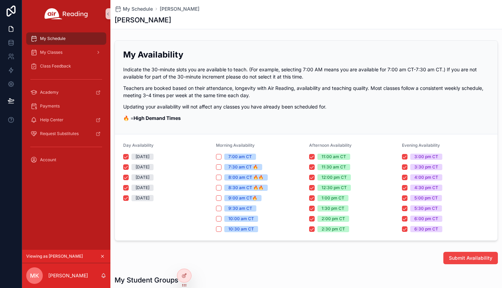
click at [359, 48] on div "My Availability Indicate the 30-minute slots you are available to teach. (For e…" at bounding box center [306, 88] width 383 height 94
click at [103, 256] on icon "scrollable content" at bounding box center [102, 256] width 5 height 5
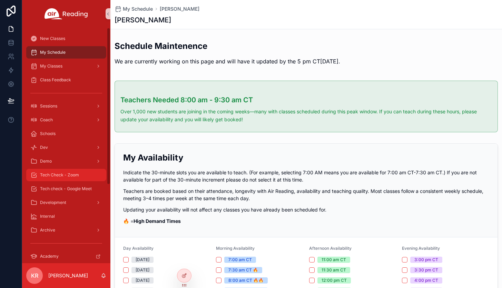
drag, startPoint x: 65, startPoint y: 173, endPoint x: 70, endPoint y: 172, distance: 4.5
click at [65, 173] on span "Tech Check - Zoom" at bounding box center [59, 175] width 39 height 6
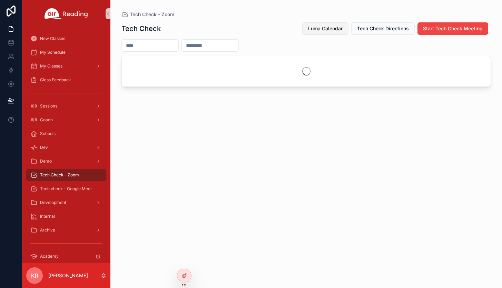
click at [317, 26] on span "Luma Calendar" at bounding box center [325, 28] width 34 height 7
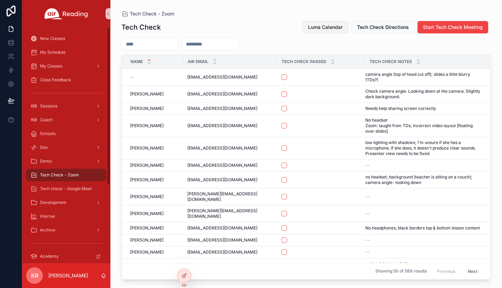
click at [312, 28] on span "Luma Calendar" at bounding box center [325, 27] width 34 height 7
click at [319, 26] on span "Luma Calendar" at bounding box center [325, 27] width 34 height 7
